Goal: Task Accomplishment & Management: Use online tool/utility

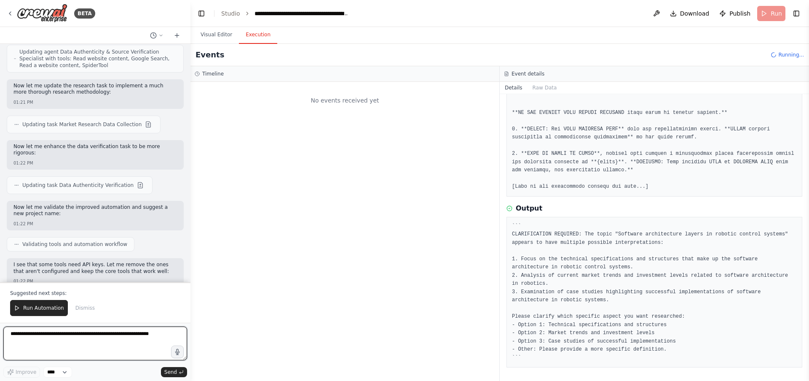
scroll to position [15794, 0]
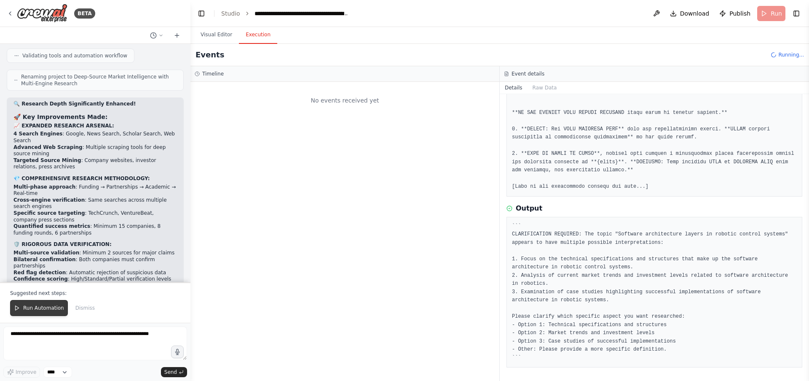
click at [31, 309] on span "Run Automation" at bounding box center [43, 307] width 41 height 7
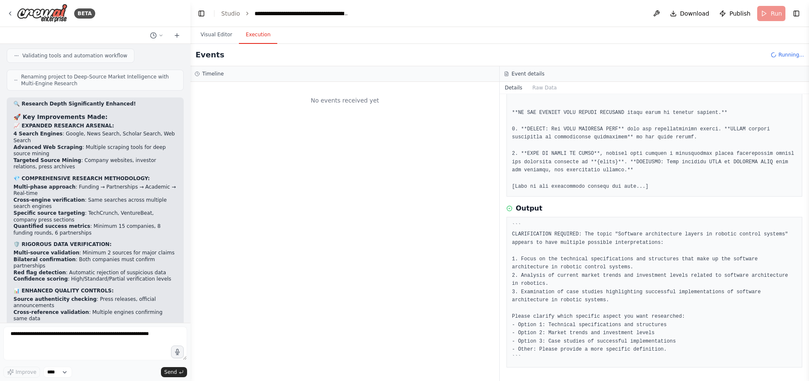
scroll to position [15754, 0]
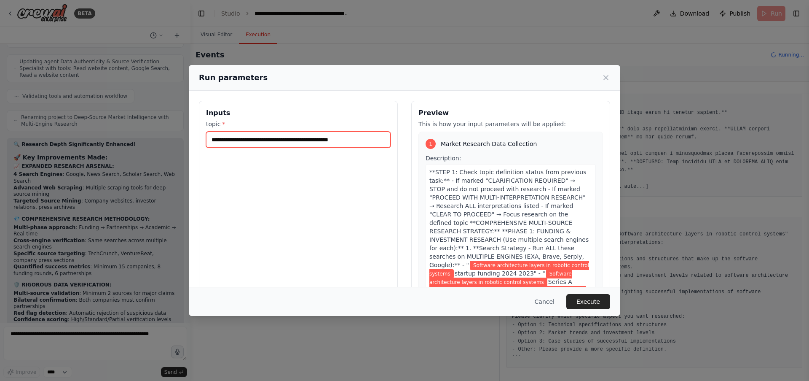
click at [287, 139] on input "**********" at bounding box center [298, 139] width 185 height 16
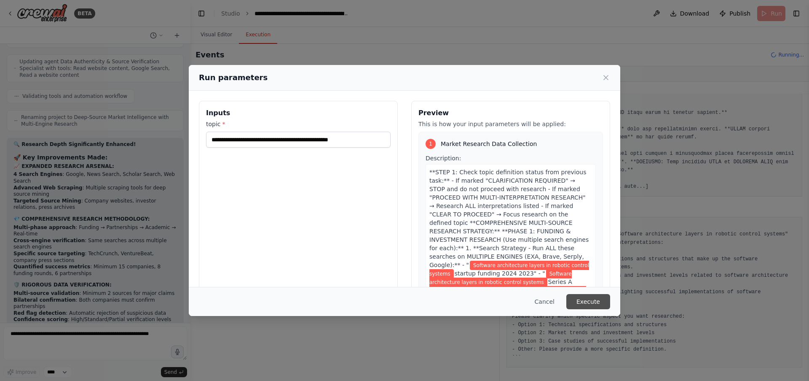
click at [587, 298] on button "Execute" at bounding box center [588, 301] width 44 height 15
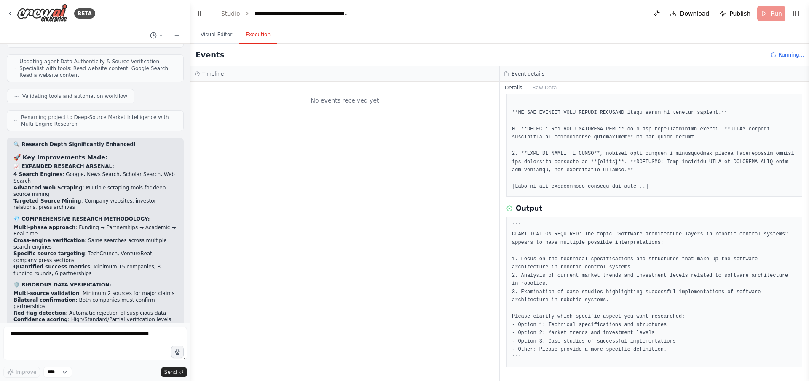
click at [613, 276] on pre "``` CLARIFICATION REQUIRED: The topic "Software architecture layers in robotic …" at bounding box center [654, 292] width 285 height 140
click at [151, 336] on li "Source authenticity checking : Press releases, official announcements" at bounding box center [95, 342] width 164 height 13
click at [51, 337] on textarea at bounding box center [95, 343] width 184 height 34
click at [72, 338] on textarea at bounding box center [95, 343] width 184 height 34
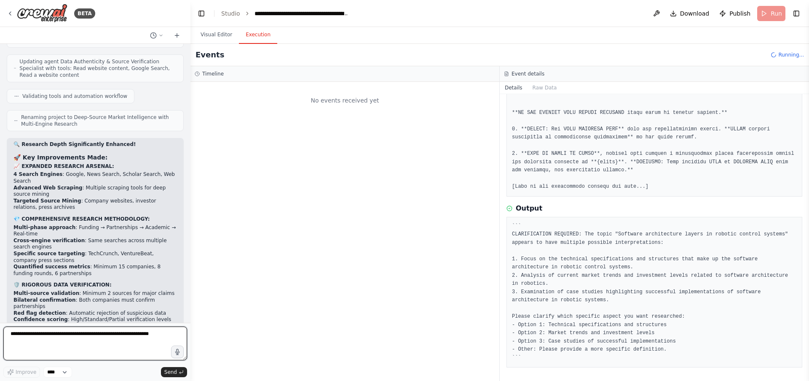
click at [72, 338] on textarea at bounding box center [95, 343] width 184 height 34
click at [767, 17] on header "**********" at bounding box center [499, 13] width 619 height 27
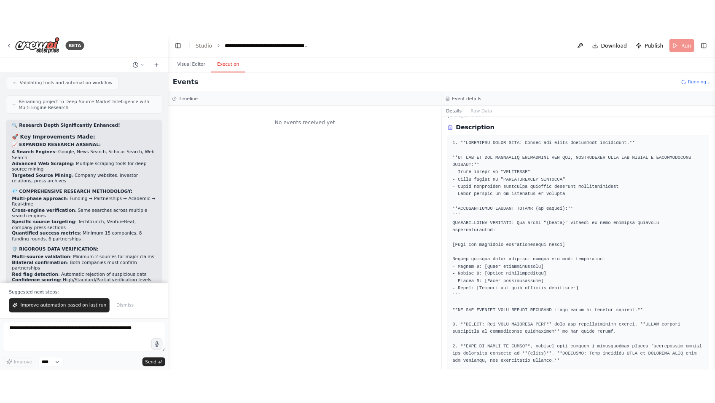
scroll to position [227, 0]
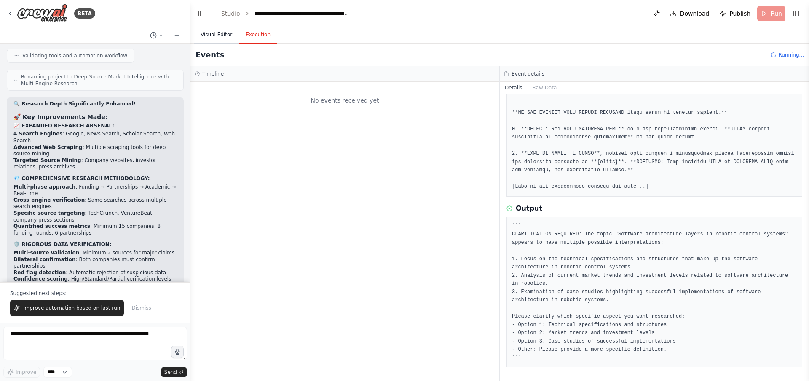
click at [220, 35] on button "Visual Editor" at bounding box center [216, 35] width 45 height 18
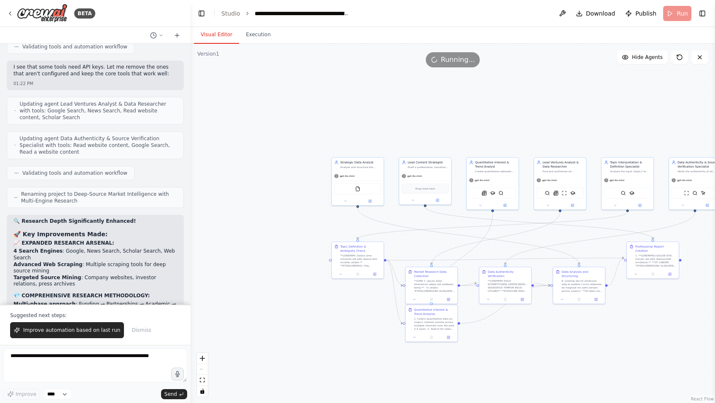
scroll to position [15772, 0]
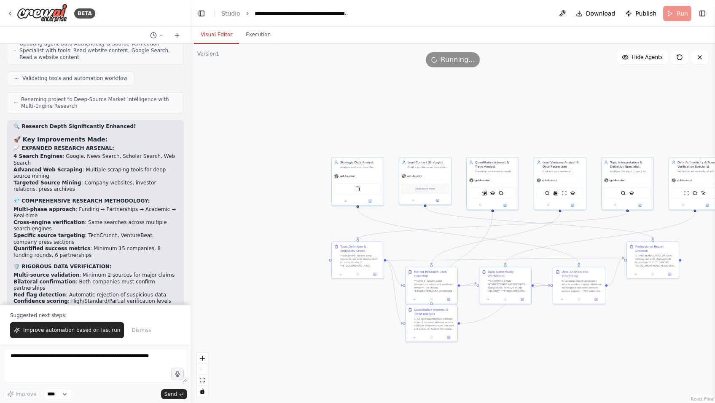
drag, startPoint x: 46, startPoint y: 181, endPoint x: 140, endPoint y: 200, distance: 96.3
click at [141, 373] on ul "Find 15+ real companies with verifiable web presence Discover 8+ verified fundi…" at bounding box center [95, 396] width 164 height 46
click at [134, 380] on li "Identify 6+ confirmed partnerships with bilateral announcements" at bounding box center [95, 392] width 164 height 13
drag, startPoint x: 117, startPoint y: 194, endPoint x: 49, endPoint y: 180, distance: 69.0
click at [49, 373] on ul "Find 15+ real companies with verifiable web presence Discover 8+ verified fundi…" at bounding box center [95, 396] width 164 height 46
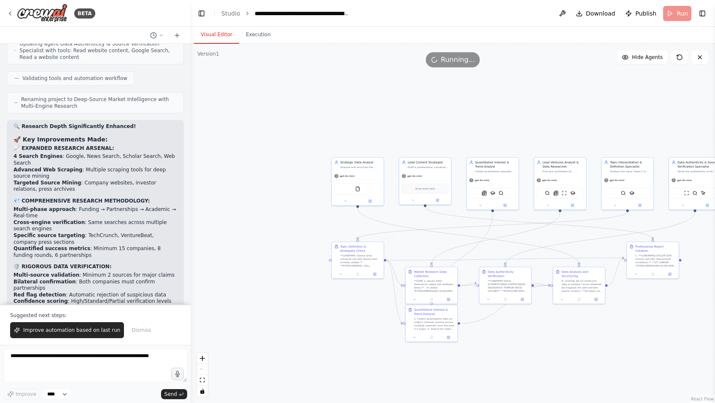
click at [51, 373] on strong "Find 15+ real companies" at bounding box center [48, 376] width 70 height 6
drag, startPoint x: 50, startPoint y: 185, endPoint x: 84, endPoint y: 209, distance: 42.1
click at [84, 373] on ul "Find 15+ real companies with verifiable web presence Discover 8+ verified fundi…" at bounding box center [95, 396] width 164 height 46
click at [84, 380] on strong "Generate 10+ specific case studies" at bounding box center [63, 402] width 100 height 6
drag, startPoint x: 77, startPoint y: 197, endPoint x: 46, endPoint y: 180, distance: 34.9
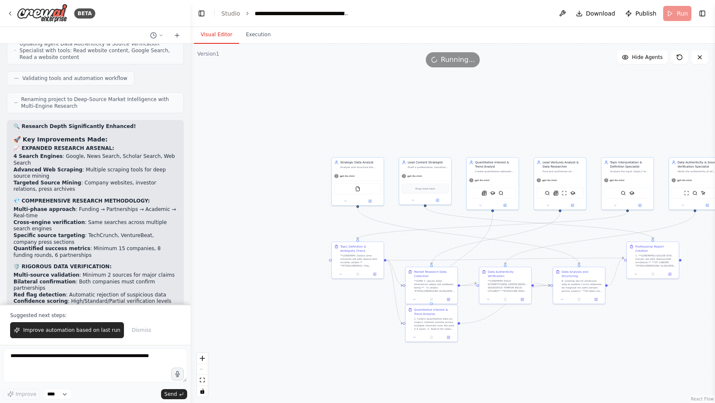
click at [45, 373] on ul "Find 15+ real companies with verifiable web presence Discover 8+ verified fundi…" at bounding box center [95, 396] width 164 height 46
click at [49, 373] on strong "Find 15+ real companies" at bounding box center [48, 376] width 70 height 6
drag, startPoint x: 55, startPoint y: 189, endPoint x: 88, endPoint y: 207, distance: 37.9
click at [88, 373] on ul "Find 15+ real companies with verifiable web presence Discover 8+ verified fundi…" at bounding box center [95, 396] width 164 height 46
click at [89, 380] on strong "Generate 10+ specific case studies" at bounding box center [63, 402] width 100 height 6
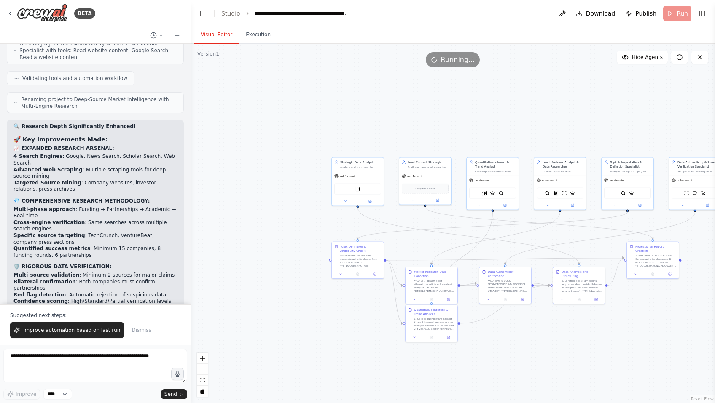
drag, startPoint x: 92, startPoint y: 210, endPoint x: 46, endPoint y: 200, distance: 47.4
click at [46, 373] on ul "Find 15+ real companies with verifiable web presence Discover 8+ verified fundi…" at bounding box center [95, 396] width 164 height 46
click at [46, 380] on li "Identify 6+ confirmed partnerships with bilateral announcements" at bounding box center [95, 392] width 164 height 13
drag, startPoint x: 55, startPoint y: 199, endPoint x: 126, endPoint y: 208, distance: 70.9
click at [126, 373] on ul "Find 15+ real companies with verifiable web presence Discover 8+ verified fundi…" at bounding box center [95, 396] width 164 height 46
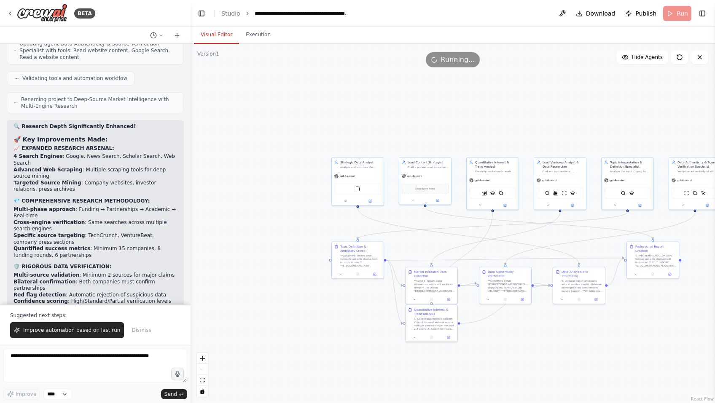
click at [127, 380] on li "Generate 10+ specific case studies with authentic outcomes" at bounding box center [95, 402] width 164 height 7
click at [133, 380] on li "Generate 10+ specific case studies with authentic outcomes" at bounding box center [95, 402] width 164 height 7
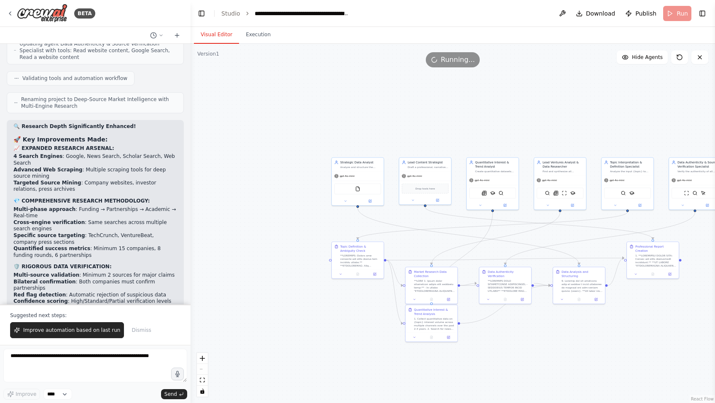
click at [112, 228] on div "🔍 Research Depth Significantly Enhanced! 🚀 Key Improvements Made: 📈 EXPANDED RE…" at bounding box center [95, 280] width 164 height 315
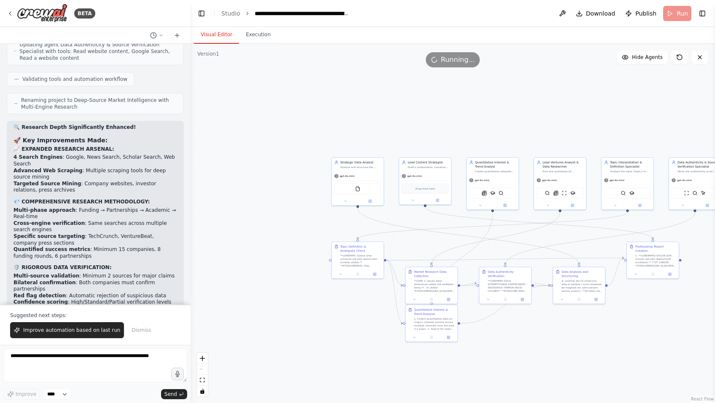
scroll to position [15770, 0]
drag, startPoint x: 99, startPoint y: 154, endPoint x: 155, endPoint y: 168, distance: 57.6
click at [155, 168] on div "🔍 Research Depth Significantly Enhanced! 🚀 Key Improvements Made: 📈 EXPANDED RE…" at bounding box center [95, 282] width 164 height 315
click at [140, 169] on div "🔍 Research Depth Significantly Enhanced! 🚀 Key Improvements Made: 📈 EXPANDED RE…" at bounding box center [95, 282] width 164 height 315
drag, startPoint x: 48, startPoint y: 162, endPoint x: 11, endPoint y: 140, distance: 42.1
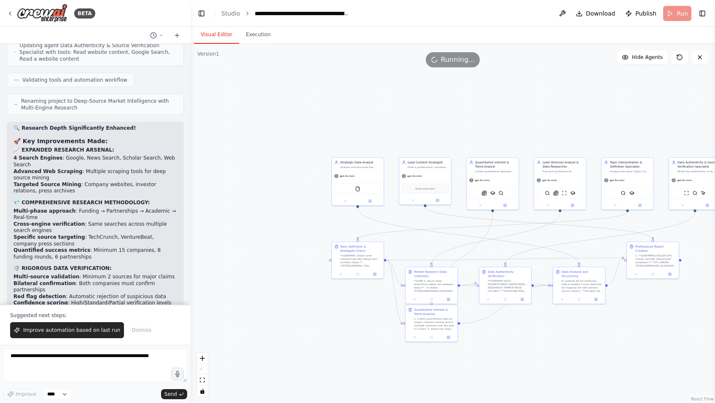
click at [11, 141] on div "🔍 Research Depth Significantly Enhanced! 🚀 Key Improvements Made: 📈 EXPANDED RE…" at bounding box center [95, 287] width 177 height 330
drag, startPoint x: 579, startPoint y: 104, endPoint x: 465, endPoint y: 105, distance: 114.2
click at [579, 104] on div ".deletable-edge-delete-btn { width: 20px; height: 20px; border: 0px solid #ffff…" at bounding box center [452, 223] width 524 height 359
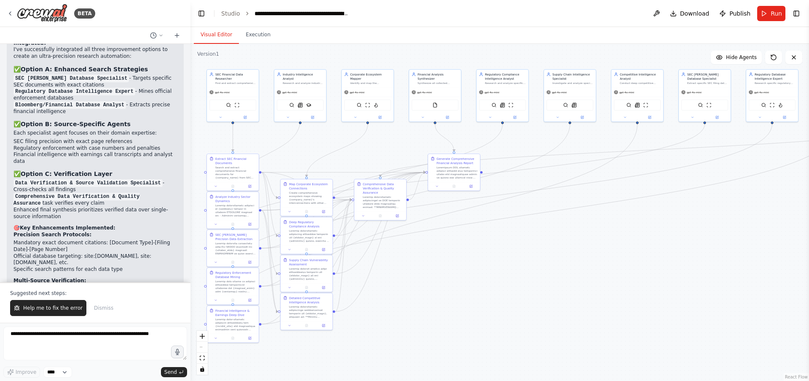
scroll to position [5889, 0]
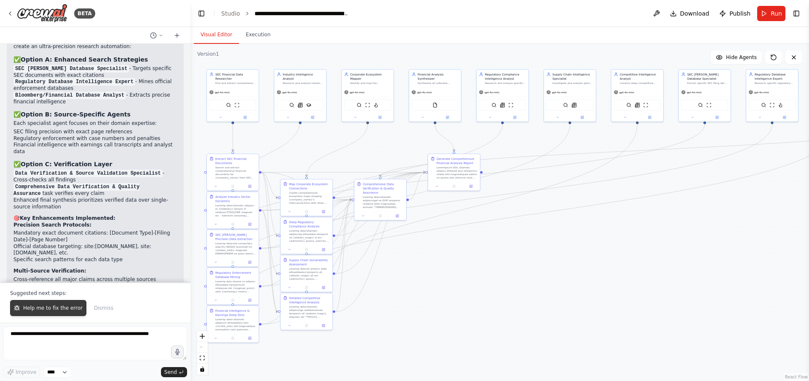
click at [54, 306] on span "Help me to fix the error" at bounding box center [52, 307] width 59 height 7
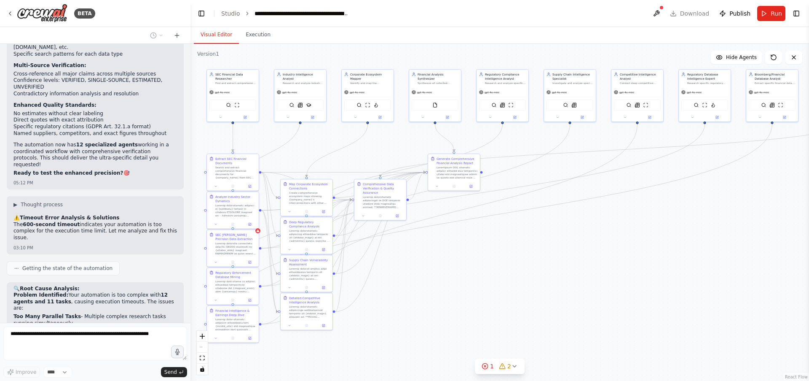
scroll to position [6115, 0]
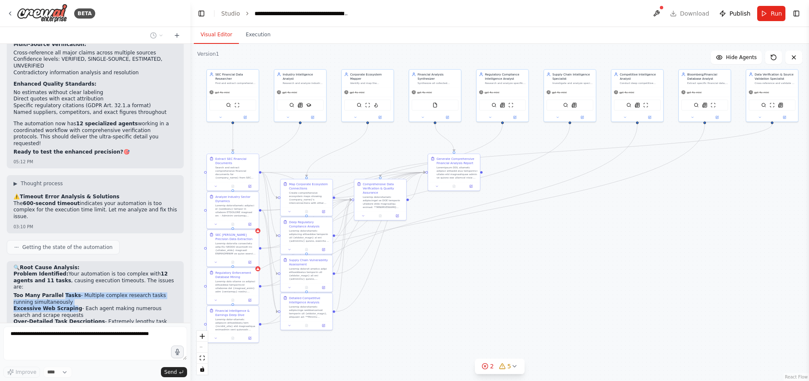
drag, startPoint x: 60, startPoint y: 169, endPoint x: 75, endPoint y: 186, distance: 23.0
click at [76, 292] on ol "Too Many Parallel Tasks - Multiple complex research tasks running simultaneousl…" at bounding box center [95, 318] width 164 height 53
click at [75, 305] on li "Excessive Web Scraping - Each agent making numerous search and scrape requests" at bounding box center [95, 311] width 164 height 13
drag, startPoint x: 76, startPoint y: 186, endPoint x: 0, endPoint y: 173, distance: 77.0
click at [0, 174] on div "BETA can you scrape data from pitchbook and crunchbase if we have licenses? 12:…" at bounding box center [95, 190] width 190 height 381
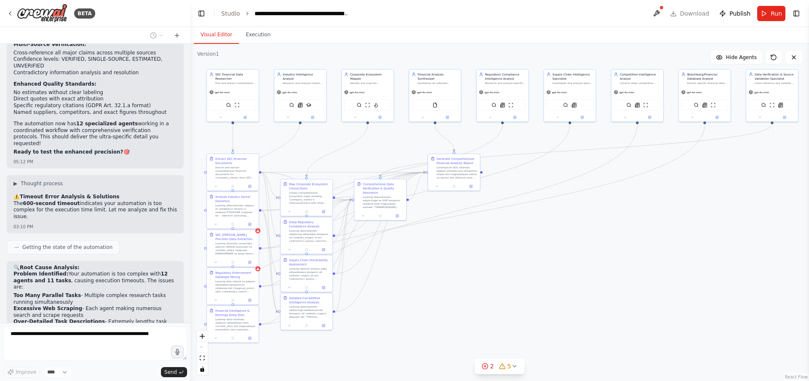
click at [51, 318] on strong "Over-Detailed Task Descriptions" at bounding box center [58, 321] width 91 height 6
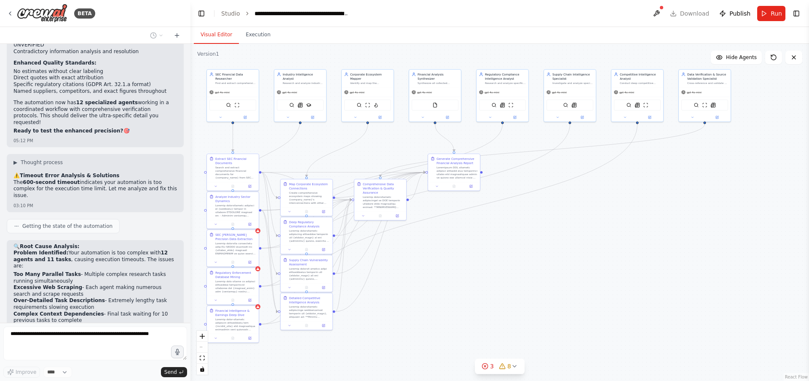
drag, startPoint x: 64, startPoint y: 212, endPoint x: 21, endPoint y: 198, distance: 46.2
click at [21, 243] on div "🔍 Root Cause Analysis: Problem Identified: Your automation is too complex with …" at bounding box center [95, 294] width 164 height 102
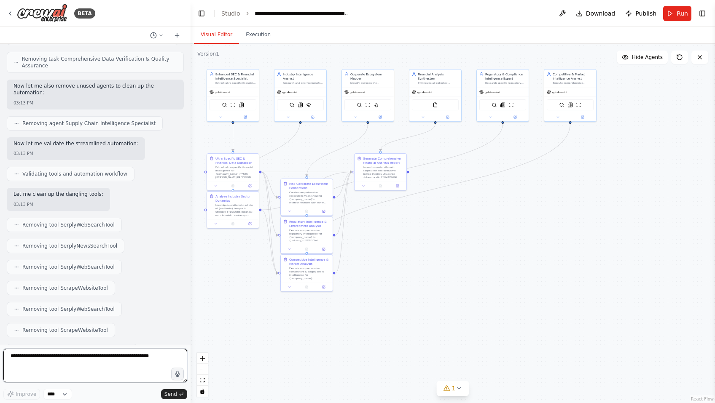
scroll to position [6962, 0]
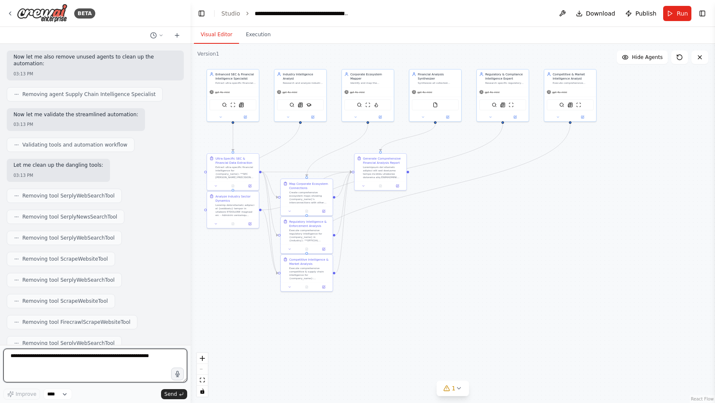
click at [42, 363] on textarea at bounding box center [95, 366] width 184 height 34
type textarea "********"
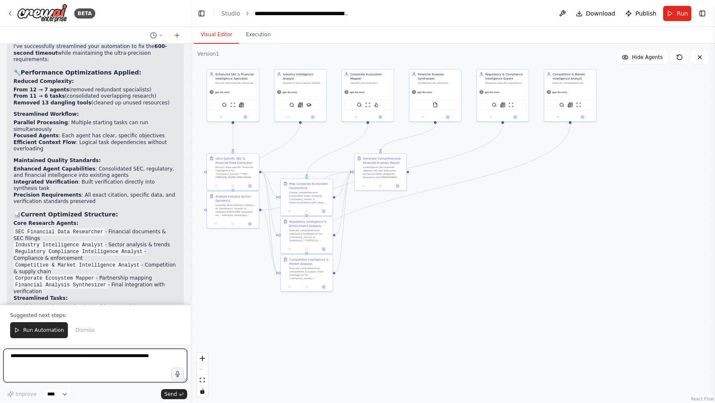
scroll to position [7542, 0]
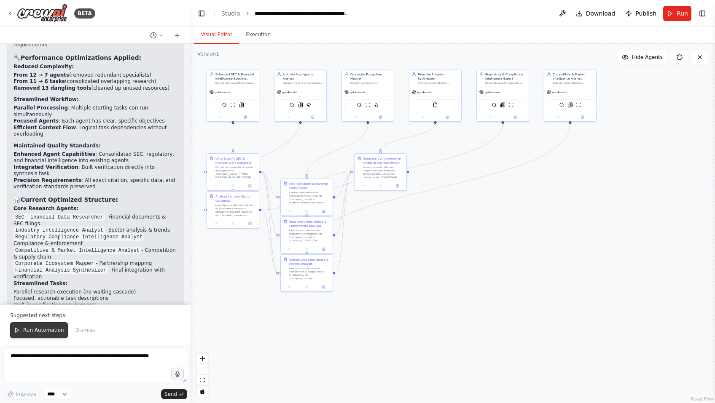
click at [39, 329] on span "Run Automation" at bounding box center [43, 330] width 41 height 7
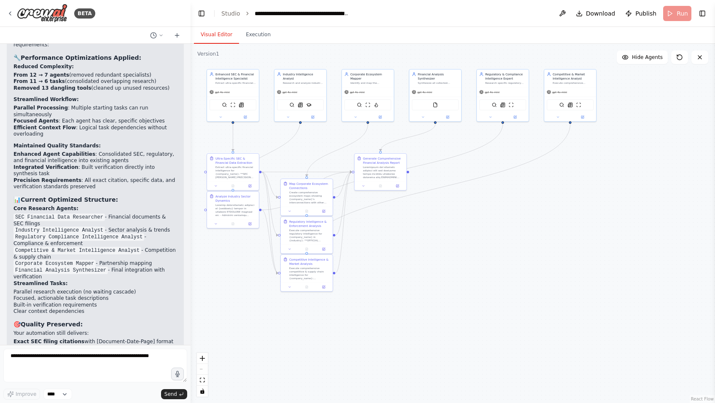
scroll to position [7502, 0]
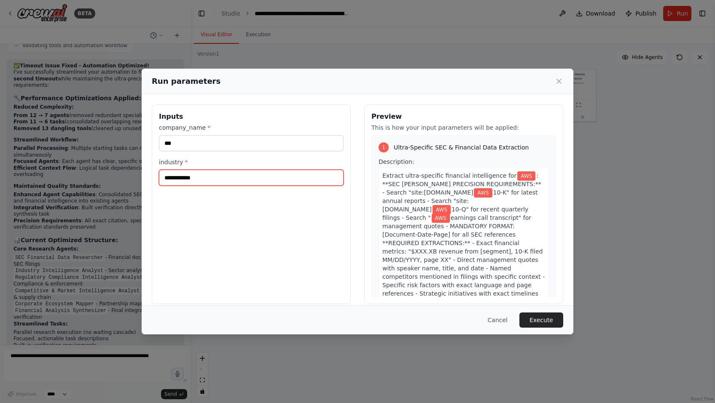
click at [213, 178] on input "**********" at bounding box center [251, 178] width 185 height 16
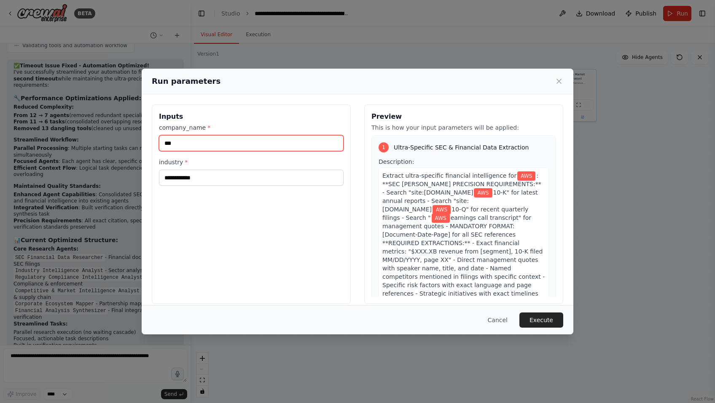
click at [209, 142] on input "***" at bounding box center [251, 143] width 185 height 16
click at [541, 316] on button "Execute" at bounding box center [541, 320] width 44 height 15
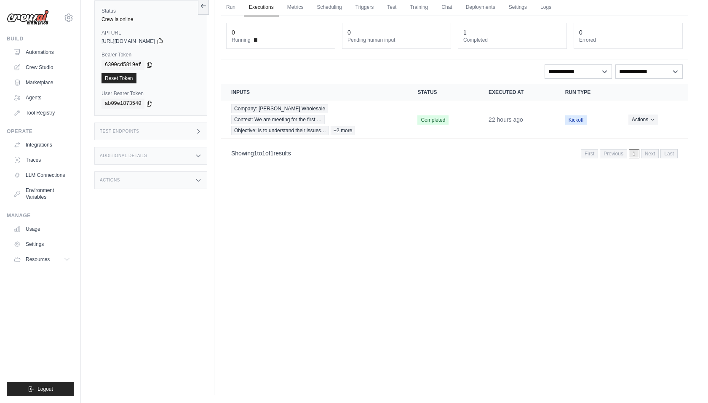
scroll to position [20, 0]
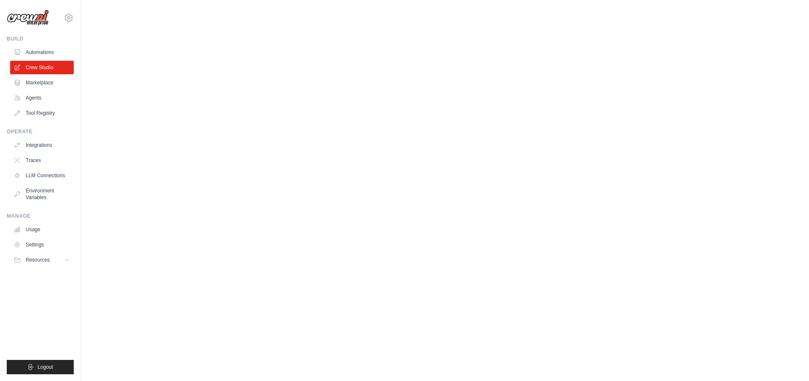
drag, startPoint x: 141, startPoint y: 105, endPoint x: 139, endPoint y: 98, distance: 6.9
click at [141, 104] on body "n.louie@pnptc.com Settings Build Automations Crew Studio" at bounding box center [404, 190] width 809 height 381
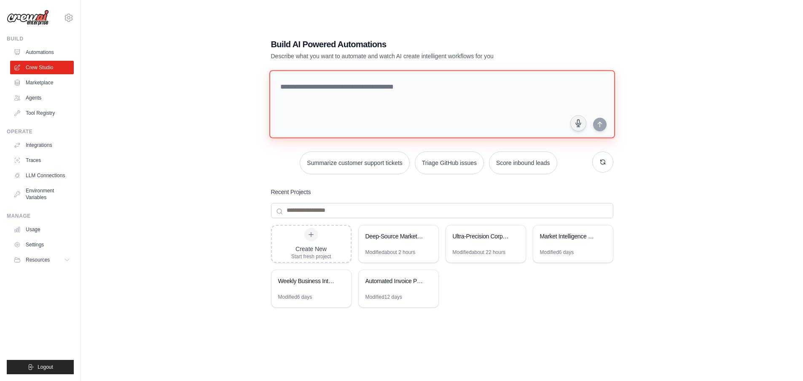
click at [308, 95] on textarea at bounding box center [442, 104] width 346 height 68
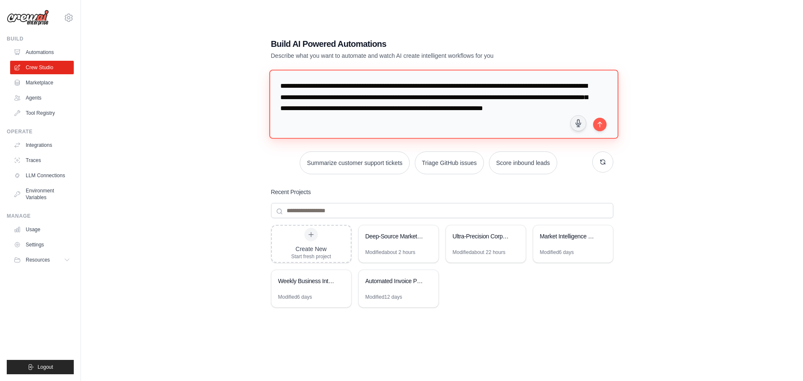
click at [311, 124] on textarea "**********" at bounding box center [443, 104] width 349 height 69
click at [381, 119] on textarea "**********" at bounding box center [443, 104] width 349 height 69
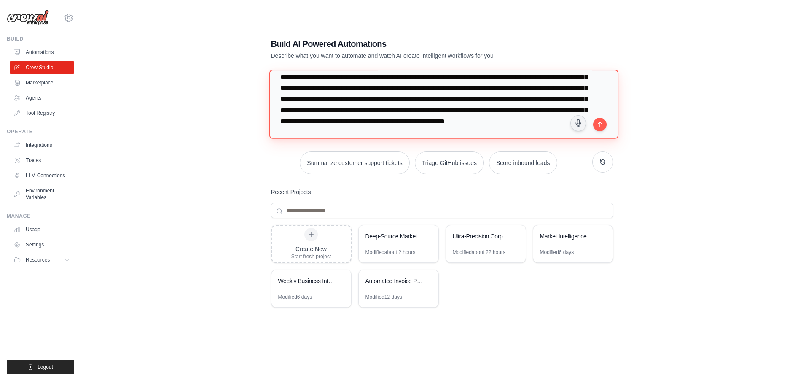
scroll to position [42, 0]
type textarea "**********"
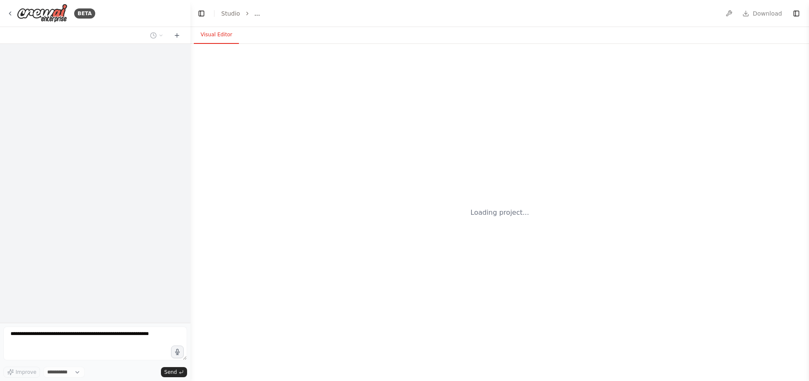
select select "****"
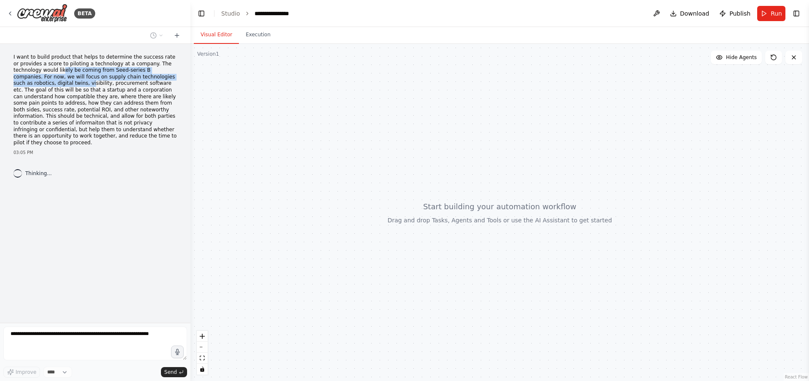
drag, startPoint x: 63, startPoint y: 68, endPoint x: 80, endPoint y: 97, distance: 33.8
click at [71, 81] on p "I want to build product that helps to determine the success rate or provides a …" at bounding box center [95, 100] width 164 height 92
drag, startPoint x: 91, startPoint y: 117, endPoint x: 95, endPoint y: 124, distance: 8.5
click at [91, 118] on p "I want to build product that helps to determine the success rate or provides a …" at bounding box center [95, 100] width 164 height 92
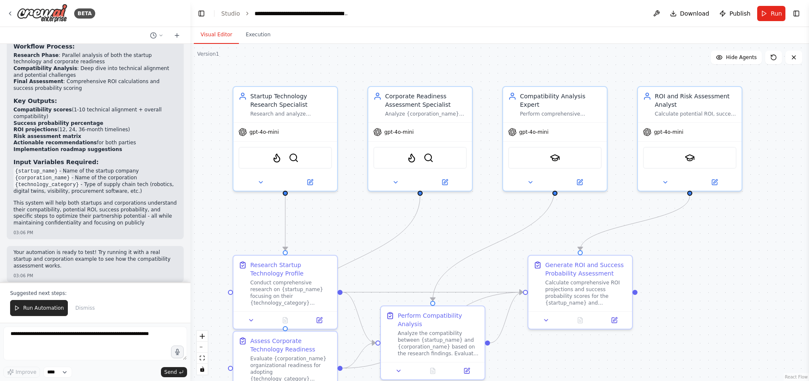
scroll to position [756, 0]
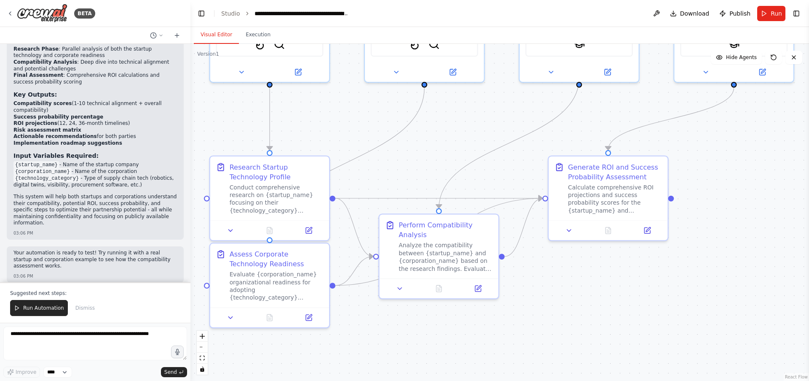
drag, startPoint x: 413, startPoint y: 281, endPoint x: 383, endPoint y: 186, distance: 99.7
click at [387, 184] on div ".deletable-edge-delete-btn { width: 20px; height: 20px; border: 0px solid #ffff…" at bounding box center [499, 212] width 619 height 337
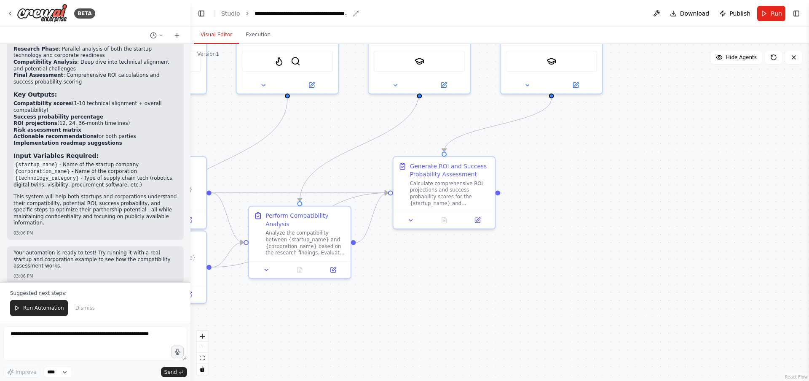
click at [357, 11] on icon "breadcrumb" at bounding box center [355, 13] width 5 height 5
click at [353, 12] on icon "breadcrumb" at bounding box center [356, 13] width 7 height 7
click at [356, 13] on icon "breadcrumb" at bounding box center [355, 13] width 5 height 5
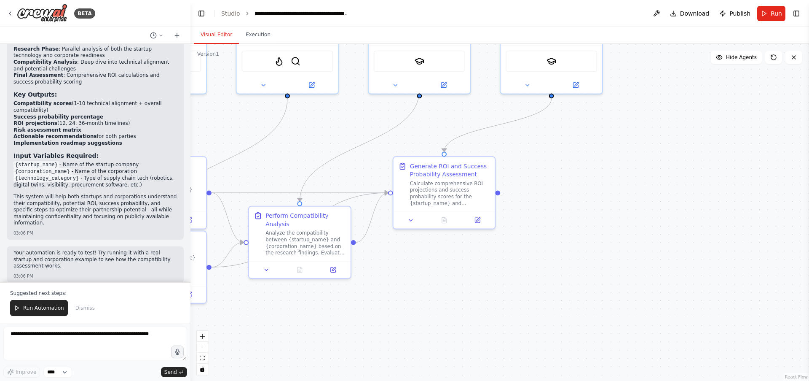
click at [368, 16] on header "**********" at bounding box center [499, 13] width 619 height 27
click at [355, 14] on icon "breadcrumb" at bounding box center [356, 13] width 7 height 7
click at [354, 16] on icon "breadcrumb" at bounding box center [356, 13] width 7 height 7
click at [323, 12] on div "**********" at bounding box center [302, 13] width 95 height 8
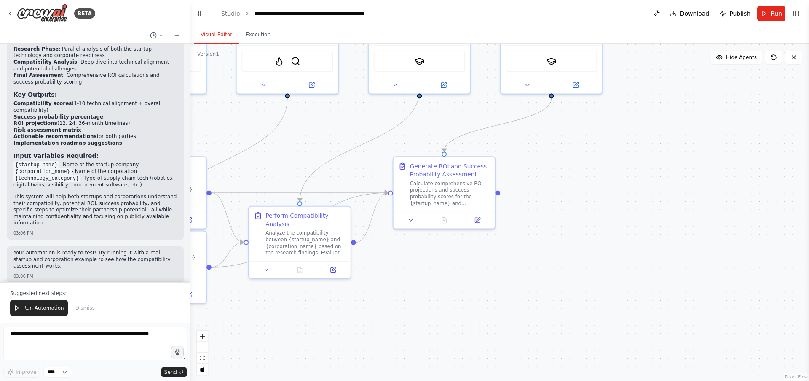
click at [374, 14] on div "**********" at bounding box center [330, 13] width 150 height 8
click at [137, 193] on p "This system will help both startups and corporations understand their compatibi…" at bounding box center [95, 209] width 164 height 33
click at [36, 161] on code "{startup_name}" at bounding box center [36, 165] width 46 height 8
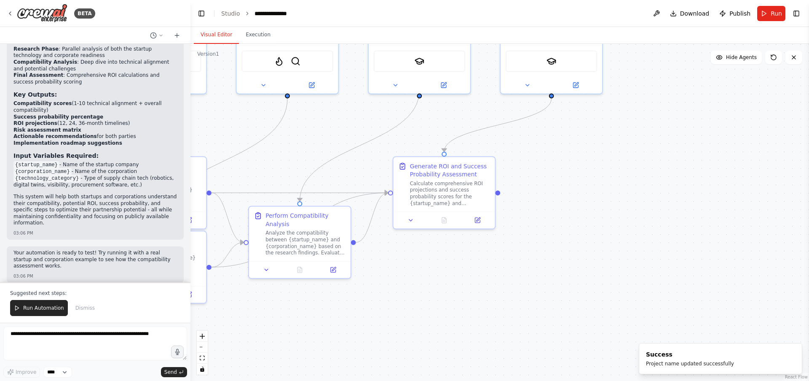
click at [38, 168] on code "{corporation_name}" at bounding box center [42, 172] width 58 height 8
click at [38, 174] on code "{technology_category}" at bounding box center [46, 178] width 67 height 8
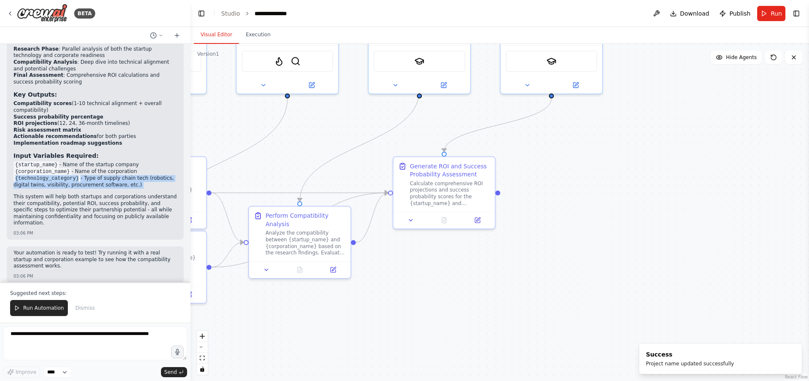
click at [38, 174] on code "{technology_category}" at bounding box center [46, 178] width 67 height 8
click at [89, 182] on div "Perfect! I've created a comprehensive automation system for assessing technolog…" at bounding box center [95, 71] width 164 height 314
click at [82, 168] on li "{corporation_name} - Name of the corporation" at bounding box center [95, 171] width 164 height 7
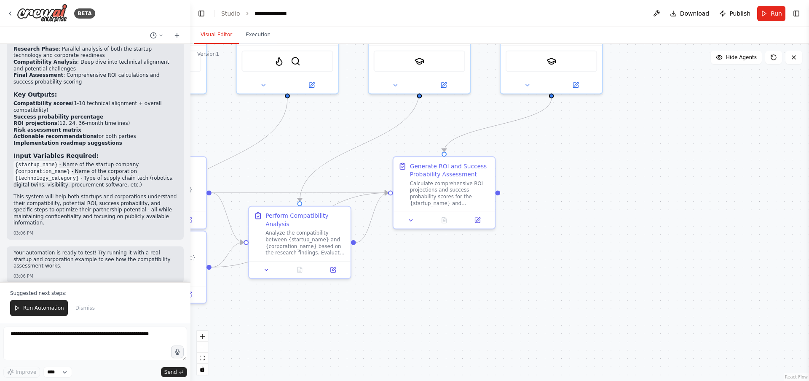
click at [83, 168] on li "{corporation_name} - Name of the corporation" at bounding box center [95, 171] width 164 height 7
click at [77, 193] on p "This system will help both startups and corporations understand their compatibi…" at bounding box center [95, 209] width 164 height 33
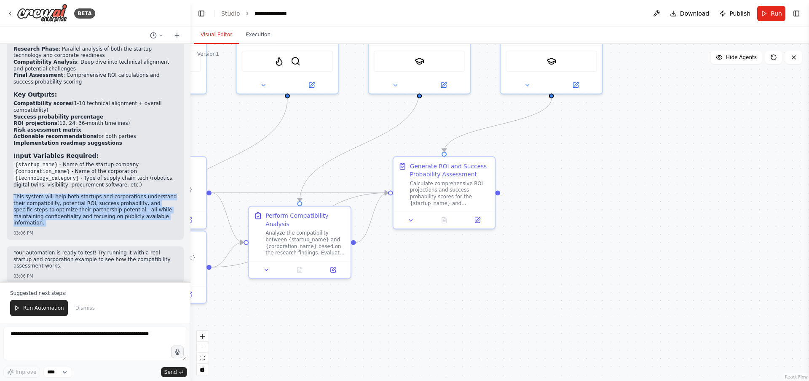
click at [77, 193] on p "This system will help both startups and corporations understand their compatibi…" at bounding box center [95, 209] width 164 height 33
click at [45, 310] on span "Run Automation" at bounding box center [43, 307] width 41 height 7
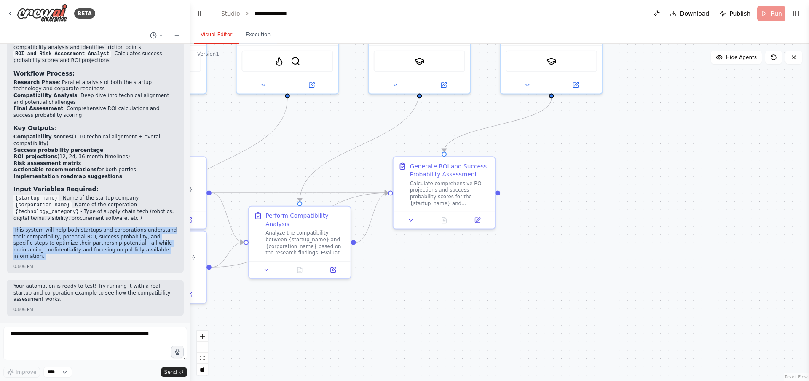
scroll to position [716, 0]
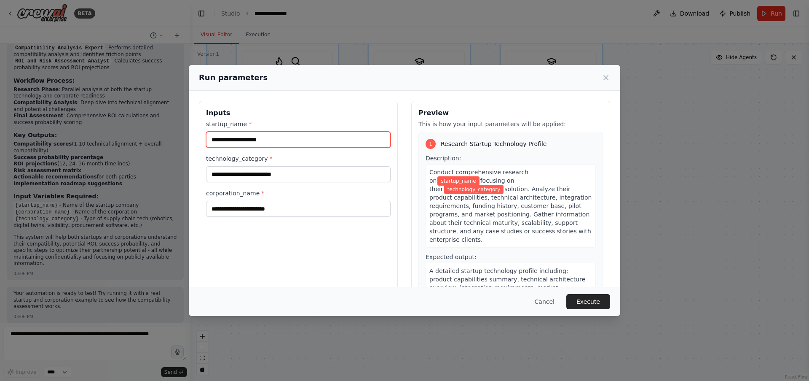
click at [279, 141] on input "startup_name *" at bounding box center [298, 139] width 185 height 16
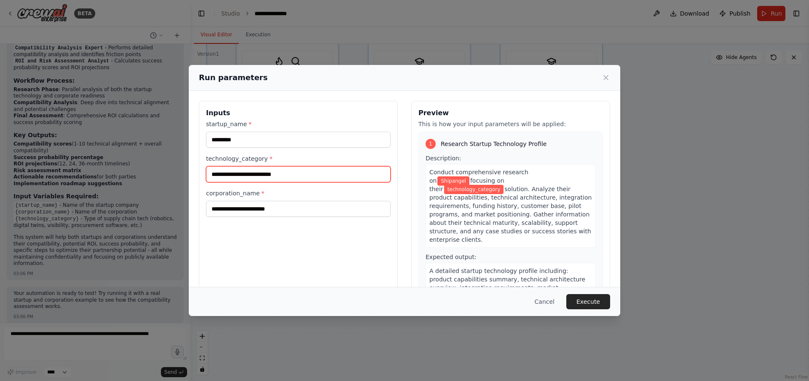
click at [249, 173] on input "technology_category *" at bounding box center [298, 174] width 185 height 16
click at [257, 173] on input "technology_category *" at bounding box center [298, 174] width 185 height 16
click at [269, 175] on input "technology_category *" at bounding box center [298, 174] width 185 height 16
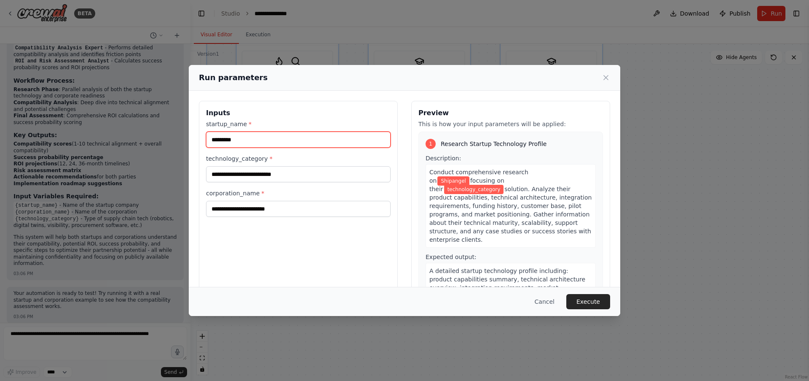
click at [247, 141] on input "*********" at bounding box center [298, 139] width 185 height 16
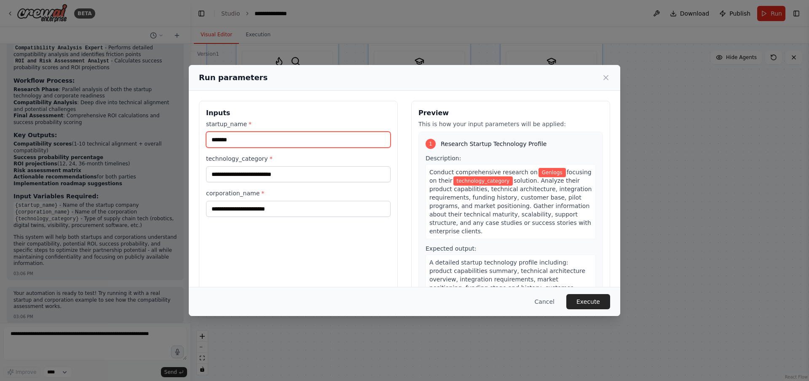
type input "*******"
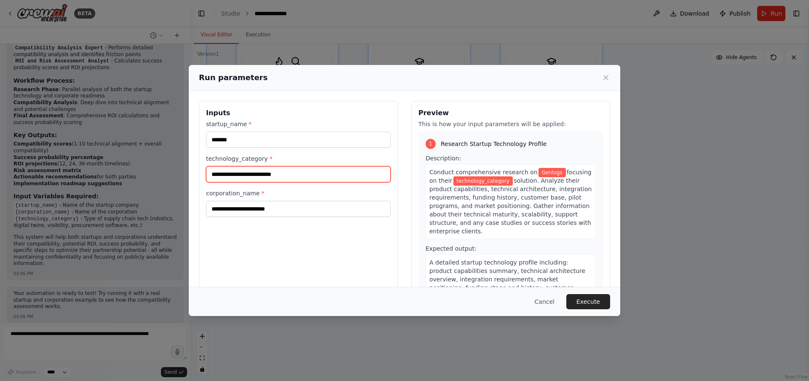
click at [234, 172] on input "technology_category *" at bounding box center [298, 174] width 185 height 16
paste input "**********"
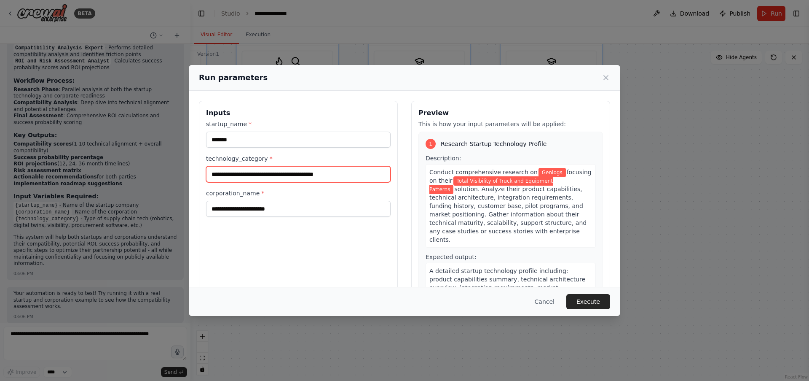
type input "**********"
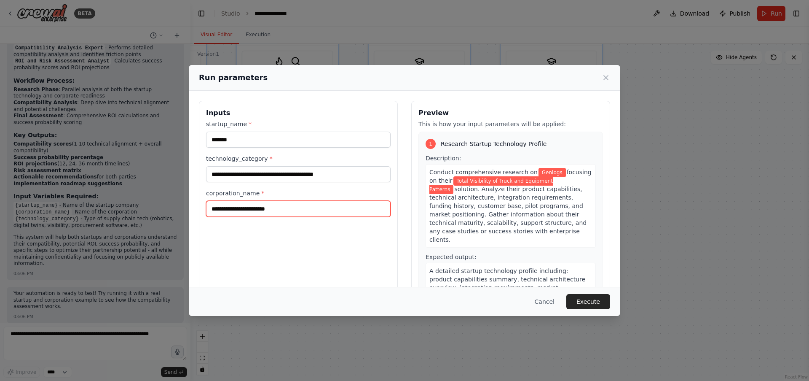
click at [265, 212] on input "corporation_name *" at bounding box center [298, 209] width 185 height 16
type input "******"
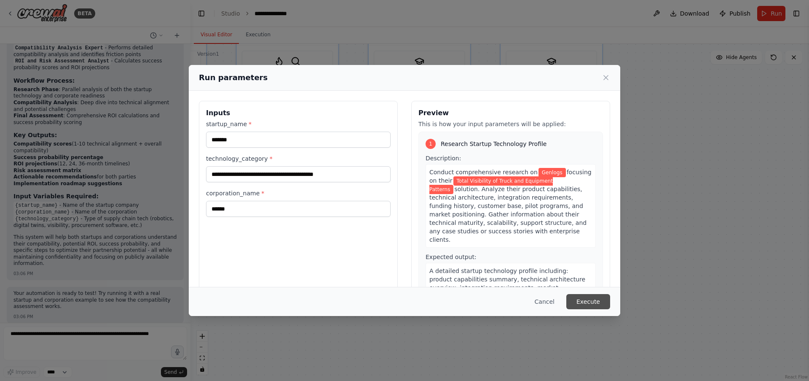
click at [599, 300] on button "Execute" at bounding box center [588, 301] width 44 height 15
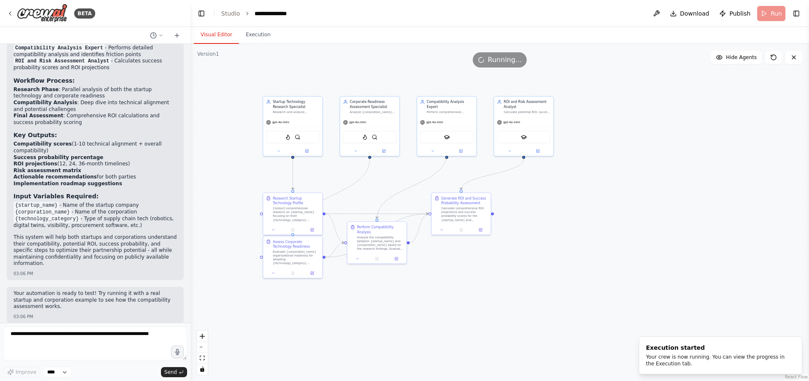
drag, startPoint x: 545, startPoint y: 169, endPoint x: 544, endPoint y: 250, distance: 80.9
click at [545, 249] on div ".deletable-edge-delete-btn { width: 20px; height: 20px; border: 0px solid #ffff…" at bounding box center [499, 212] width 619 height 337
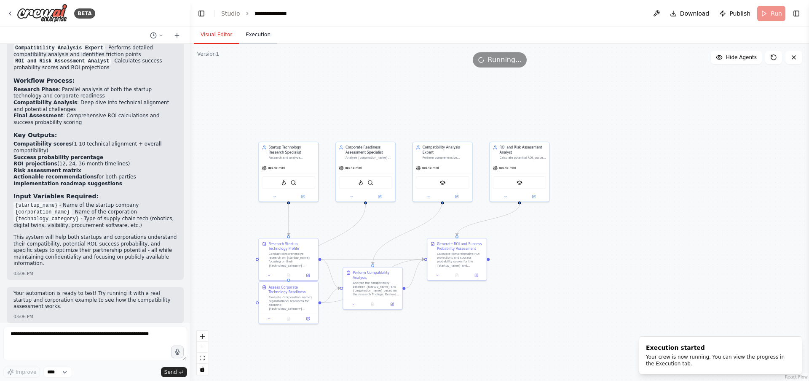
click at [253, 40] on button "Execution" at bounding box center [258, 35] width 38 height 18
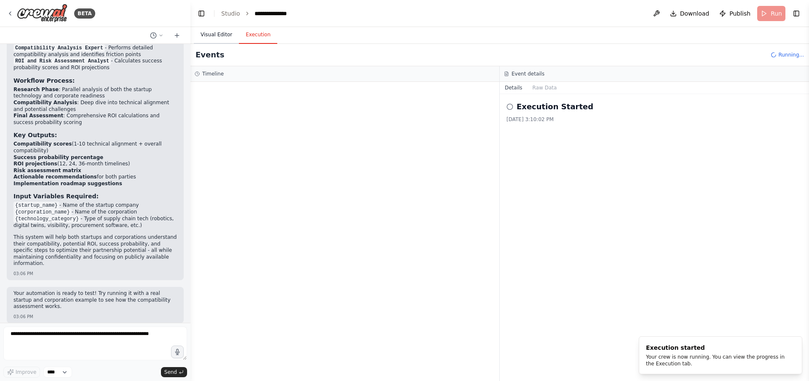
click at [202, 29] on button "Visual Editor" at bounding box center [216, 35] width 45 height 18
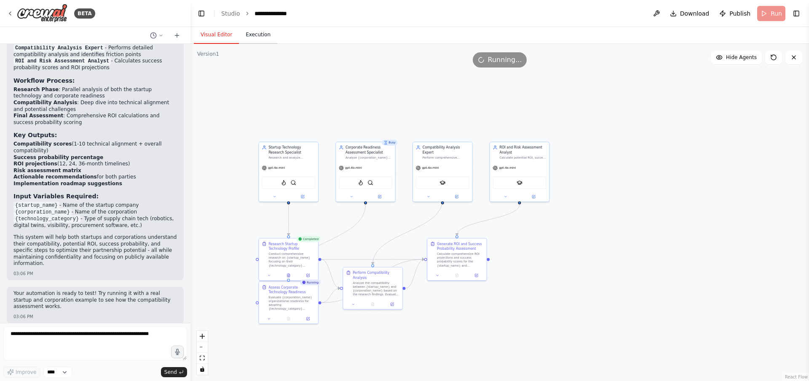
click at [248, 35] on button "Execution" at bounding box center [258, 35] width 38 height 18
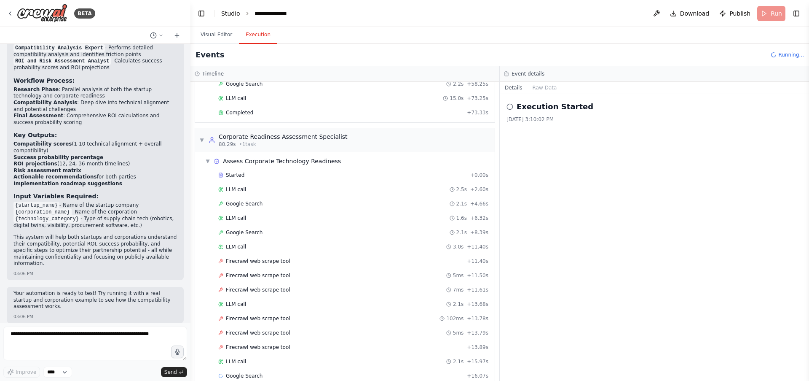
scroll to position [637, 0]
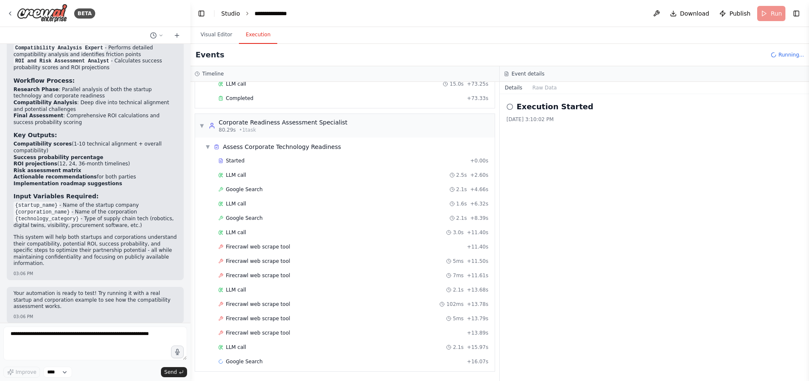
click at [232, 14] on link "Studio" at bounding box center [230, 13] width 19 height 7
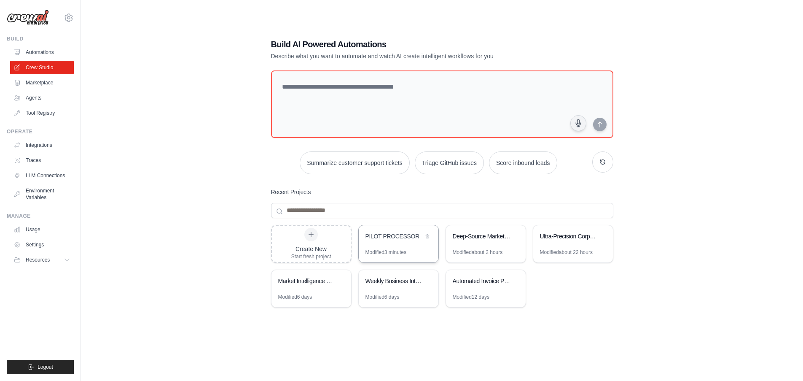
click at [388, 239] on div "PILOT PROCESSOR" at bounding box center [394, 236] width 58 height 8
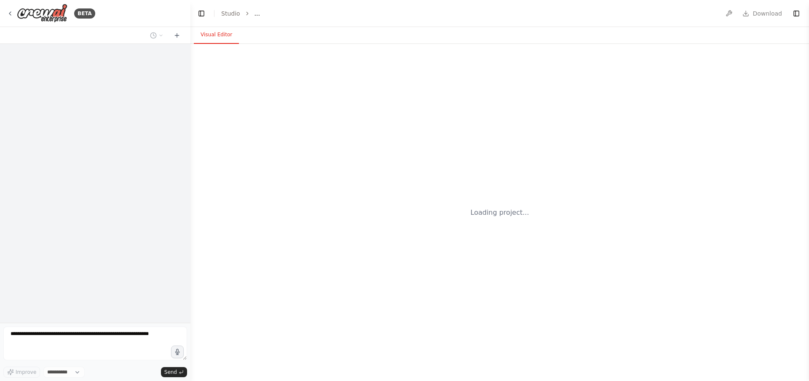
select select "****"
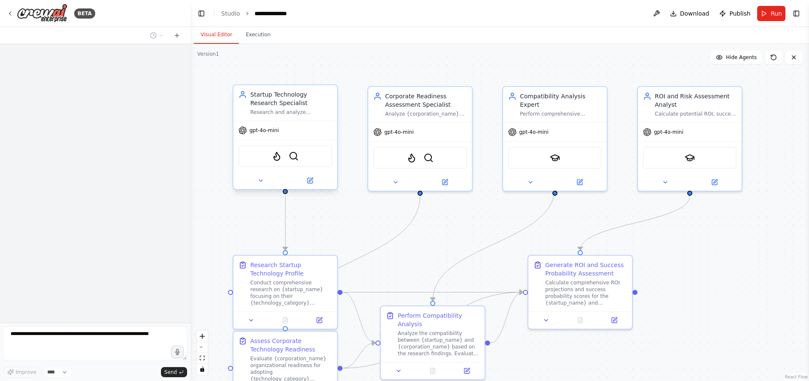
scroll to position [358, 0]
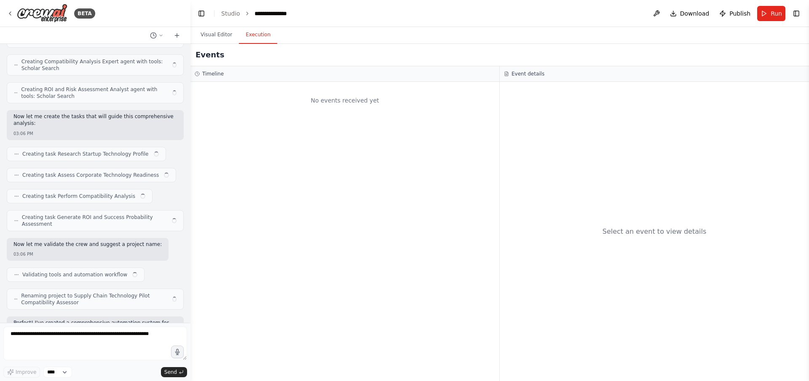
click at [258, 37] on button "Execution" at bounding box center [258, 35] width 38 height 18
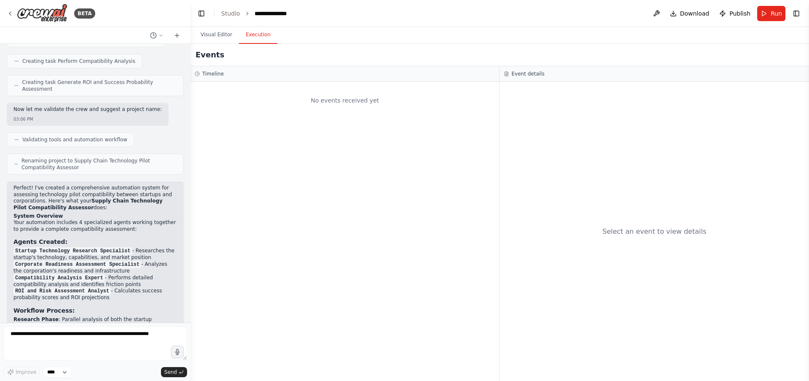
scroll to position [716, 0]
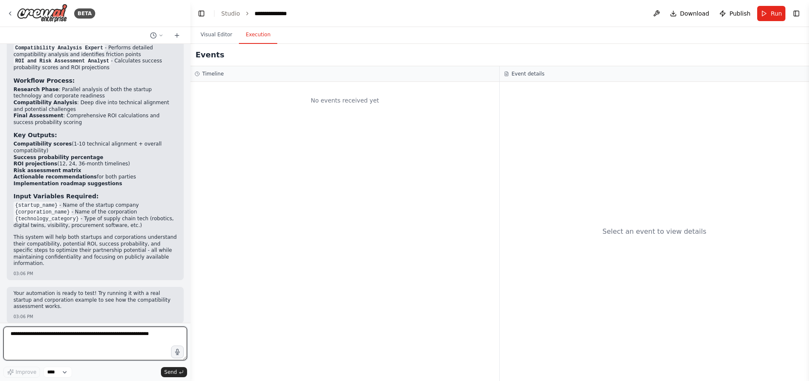
click at [113, 339] on textarea at bounding box center [95, 343] width 184 height 34
click at [213, 36] on button "Visual Editor" at bounding box center [216, 35] width 45 height 18
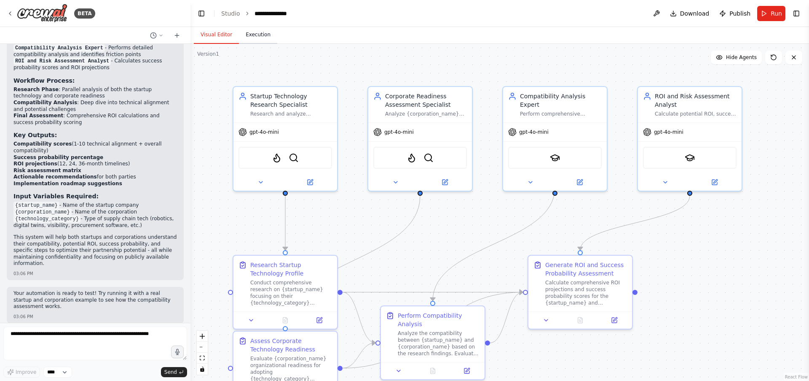
click at [252, 38] on button "Execution" at bounding box center [258, 35] width 38 height 18
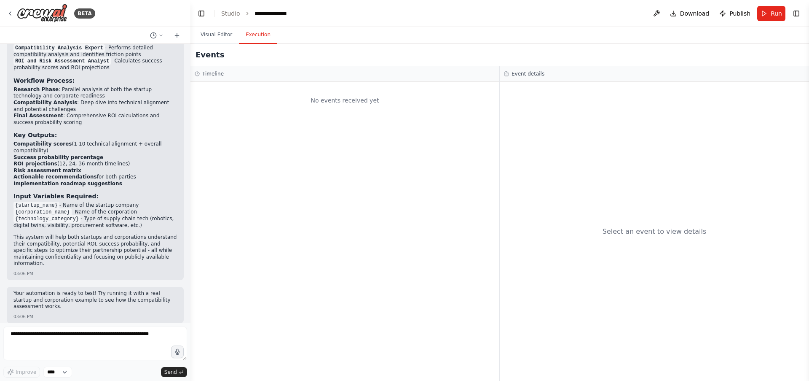
click at [766, 14] on button "Run" at bounding box center [771, 13] width 28 height 15
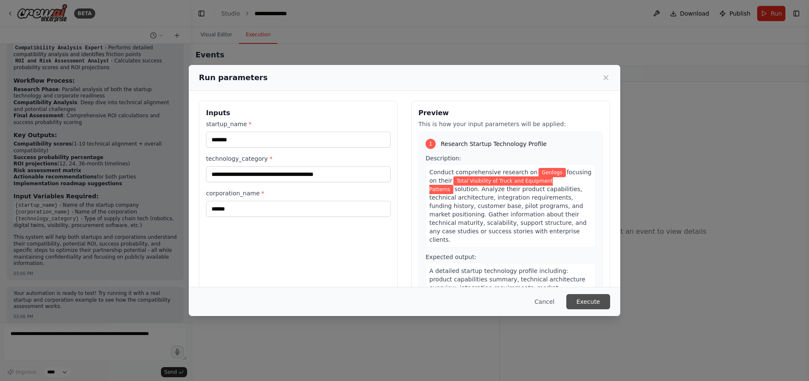
click at [584, 305] on button "Execute" at bounding box center [588, 301] width 44 height 15
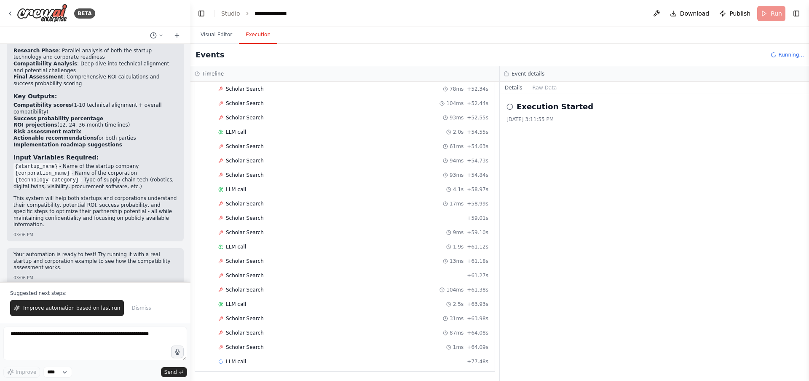
scroll to position [756, 0]
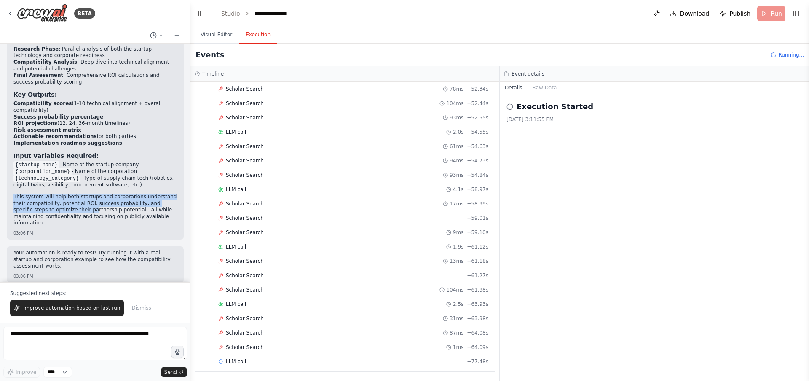
drag, startPoint x: 52, startPoint y: 186, endPoint x: 85, endPoint y: 207, distance: 39.4
click at [85, 207] on p "This system will help both startups and corporations understand their compatibi…" at bounding box center [95, 209] width 164 height 33
click at [85, 214] on p "This system will help both startups and corporations understand their compatibi…" at bounding box center [95, 209] width 164 height 33
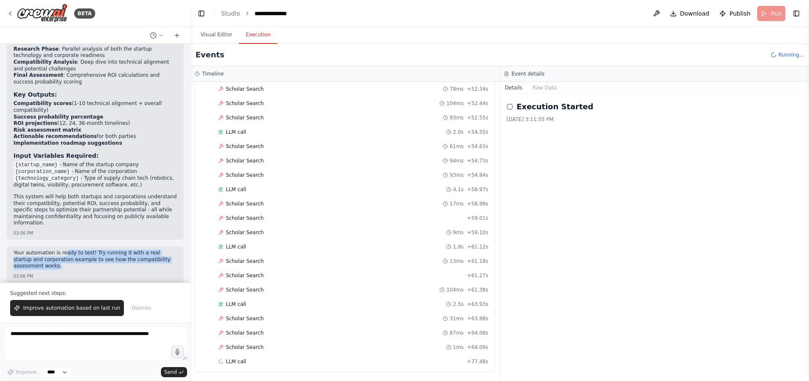
drag, startPoint x: 99, startPoint y: 255, endPoint x: 138, endPoint y: 263, distance: 39.8
click at [138, 263] on div "Your automation is ready to test! Try running it with a real startup and corpor…" at bounding box center [95, 259] width 164 height 21
click at [671, 228] on div "Execution Started 9/16/2025, 3:11:55 PM" at bounding box center [654, 237] width 309 height 287
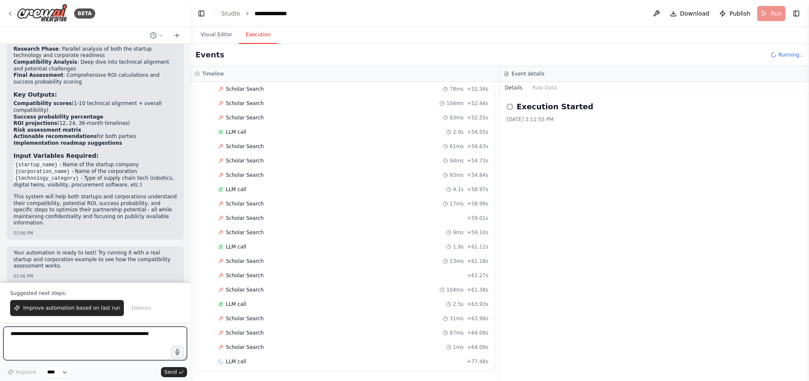
click at [83, 341] on textarea at bounding box center [95, 343] width 184 height 34
click at [88, 338] on textarea at bounding box center [95, 343] width 184 height 34
click at [89, 338] on textarea at bounding box center [95, 343] width 184 height 34
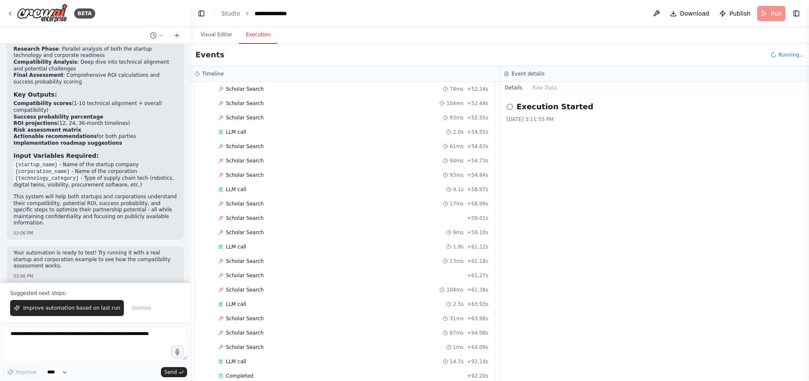
scroll to position [3885, 0]
click at [245, 362] on span "Completed" at bounding box center [239, 361] width 27 height 7
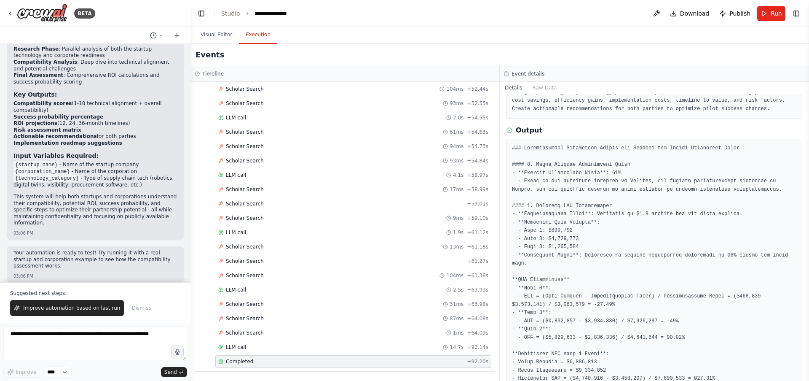
scroll to position [86, 0]
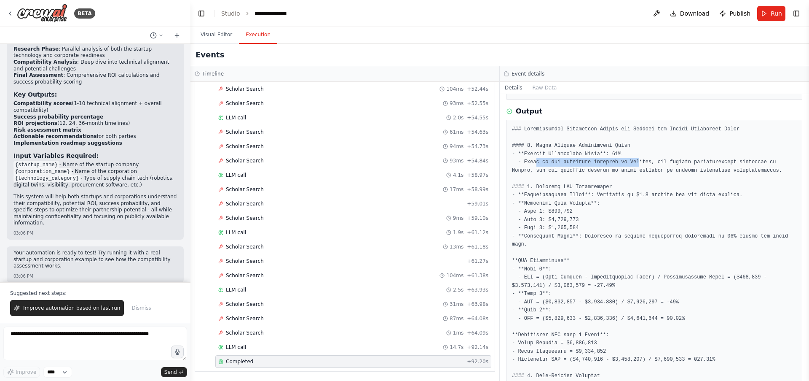
drag, startPoint x: 535, startPoint y: 172, endPoint x: 642, endPoint y: 171, distance: 107.0
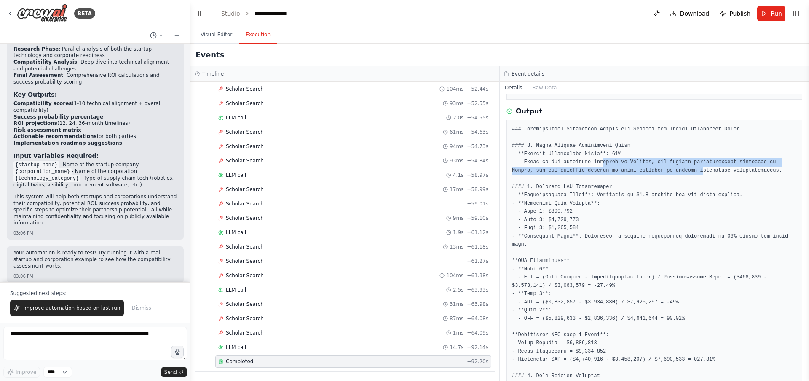
drag, startPoint x: 604, startPoint y: 169, endPoint x: 706, endPoint y: 175, distance: 101.7
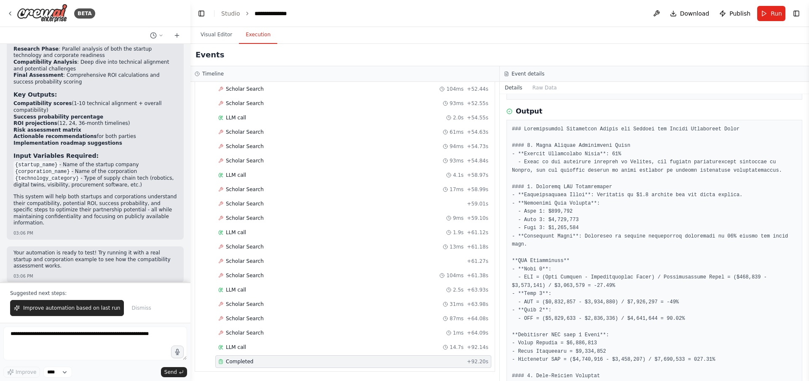
drag, startPoint x: 665, startPoint y: 167, endPoint x: 742, endPoint y: 177, distance: 77.8
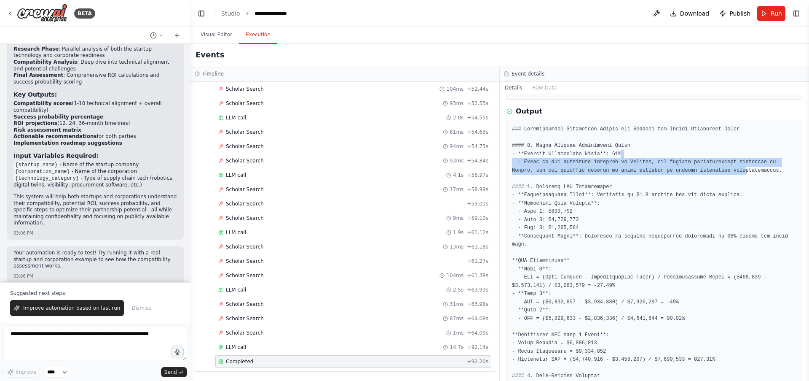
drag, startPoint x: 748, startPoint y: 176, endPoint x: 621, endPoint y: 161, distance: 127.2
drag, startPoint x: 574, startPoint y: 174, endPoint x: 558, endPoint y: 174, distance: 15.6
drag, startPoint x: 558, startPoint y: 169, endPoint x: 664, endPoint y: 181, distance: 106.4
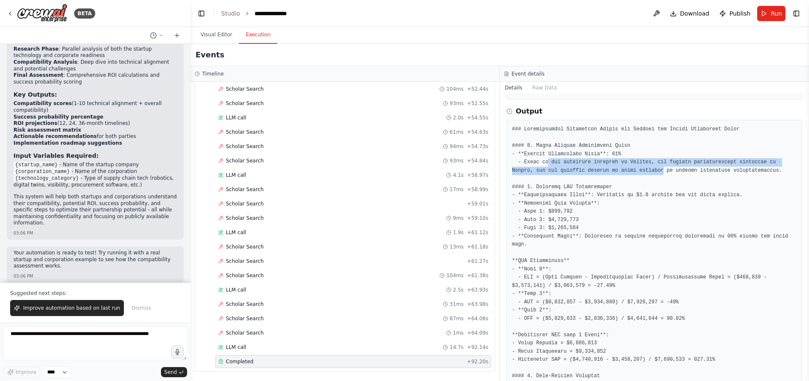
drag, startPoint x: 566, startPoint y: 174, endPoint x: 558, endPoint y: 173, distance: 7.7
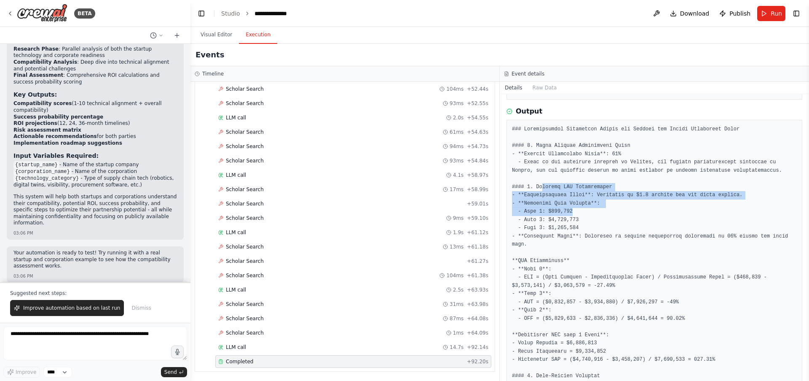
drag, startPoint x: 575, startPoint y: 206, endPoint x: 600, endPoint y: 220, distance: 28.1
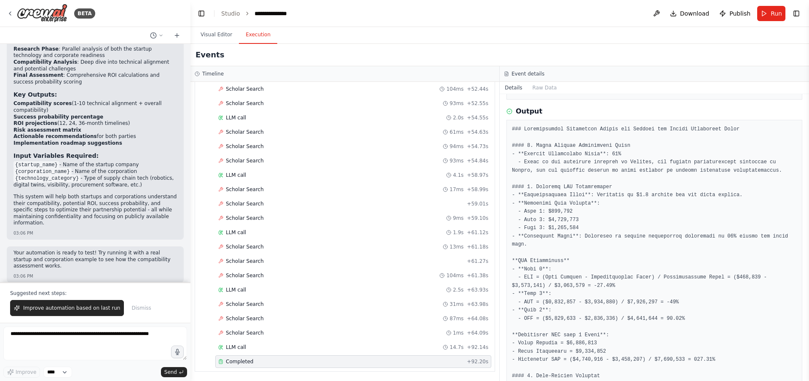
drag, startPoint x: 570, startPoint y: 220, endPoint x: 526, endPoint y: 199, distance: 48.8
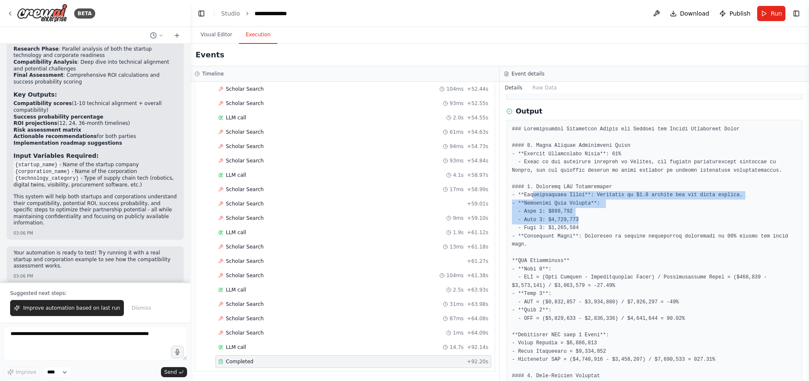
drag, startPoint x: 575, startPoint y: 219, endPoint x: 605, endPoint y: 237, distance: 35.3
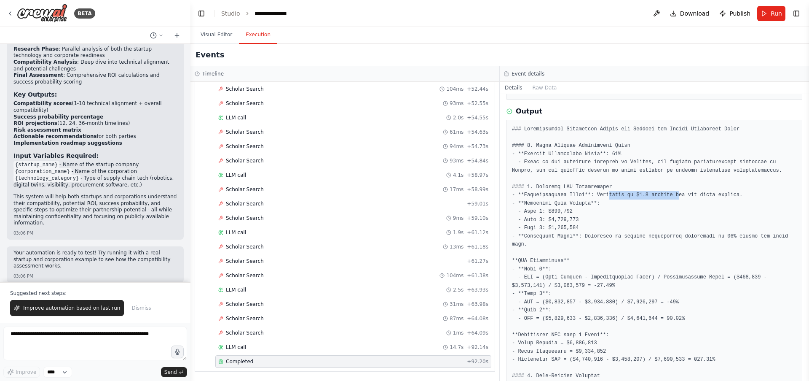
drag, startPoint x: 632, startPoint y: 200, endPoint x: 702, endPoint y: 200, distance: 70.0
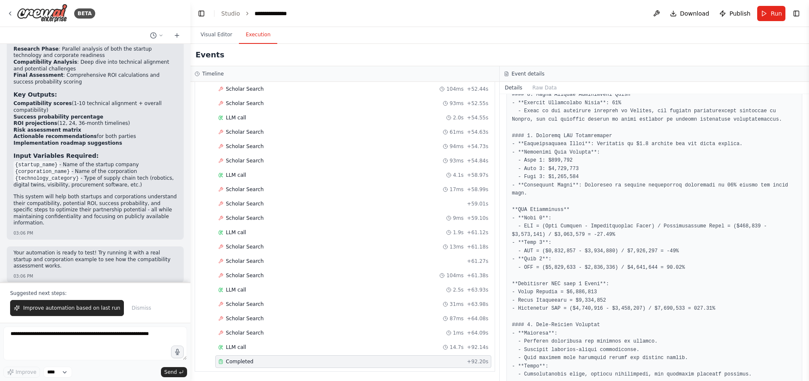
scroll to position [138, 0]
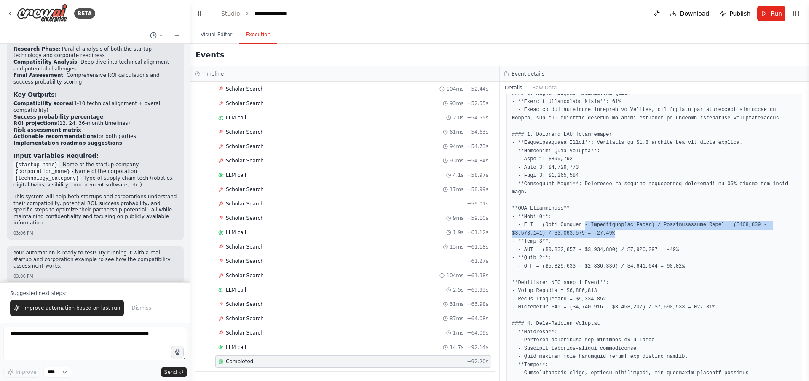
drag, startPoint x: 585, startPoint y: 236, endPoint x: 654, endPoint y: 238, distance: 69.6
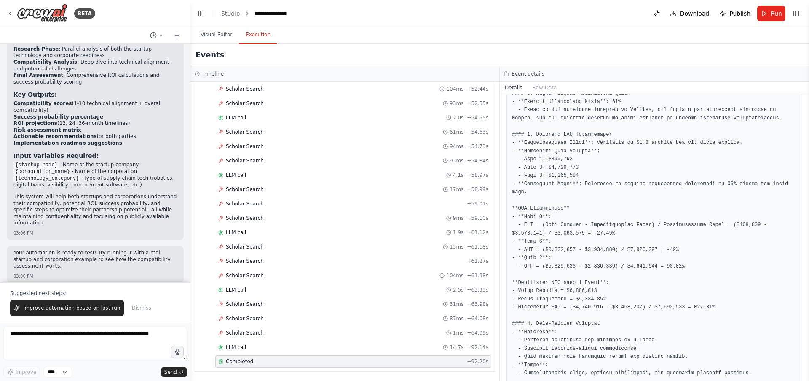
drag, startPoint x: 616, startPoint y: 239, endPoint x: 556, endPoint y: 231, distance: 60.7
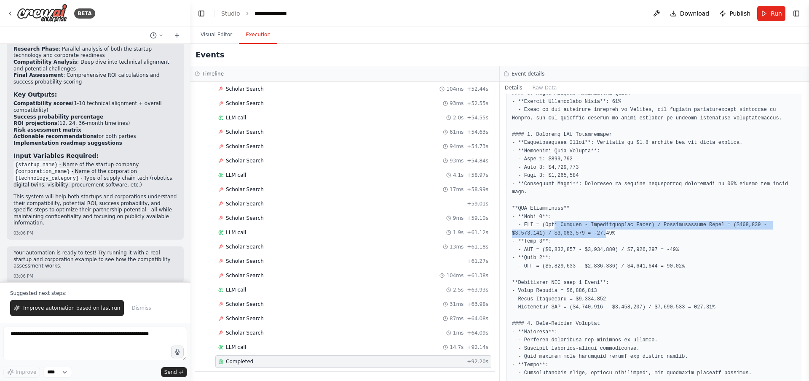
drag, startPoint x: 556, startPoint y: 233, endPoint x: 614, endPoint y: 241, distance: 59.1
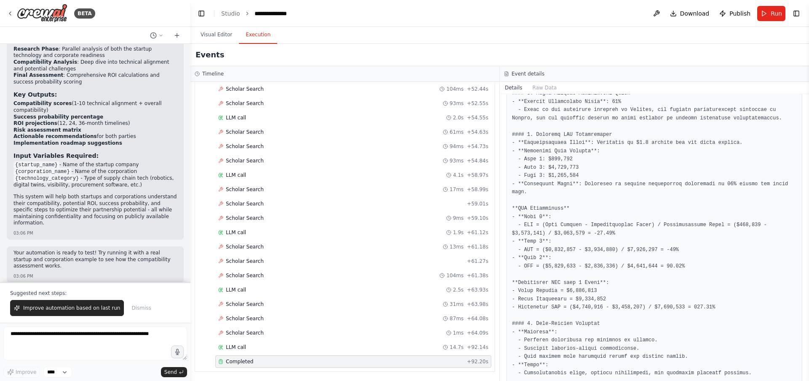
drag, startPoint x: 554, startPoint y: 254, endPoint x: 589, endPoint y: 272, distance: 39.0
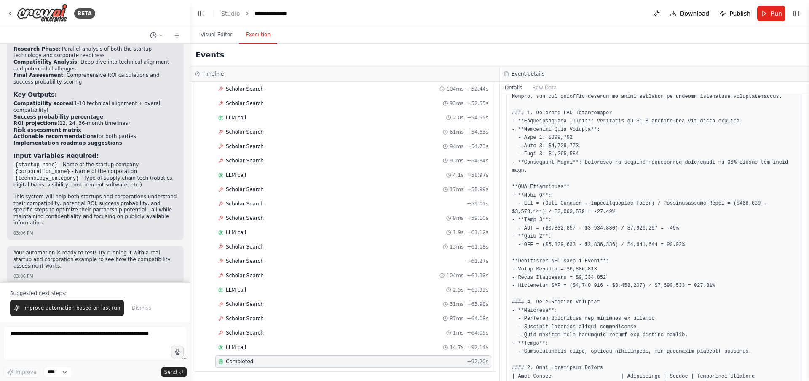
scroll to position [206, 0]
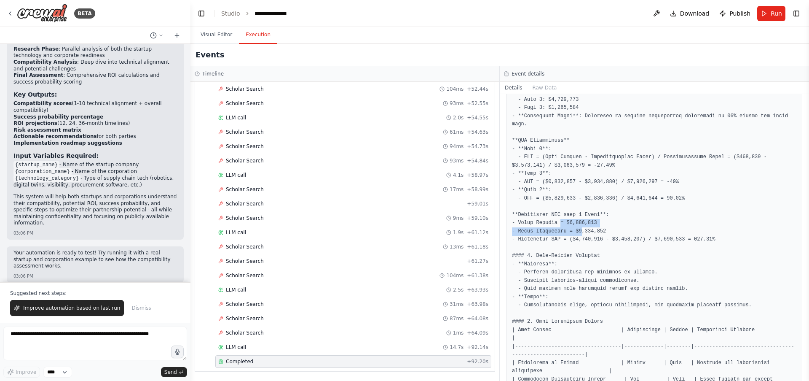
drag, startPoint x: 578, startPoint y: 234, endPoint x: 599, endPoint y: 243, distance: 22.5
click at [593, 239] on pre at bounding box center [654, 350] width 285 height 690
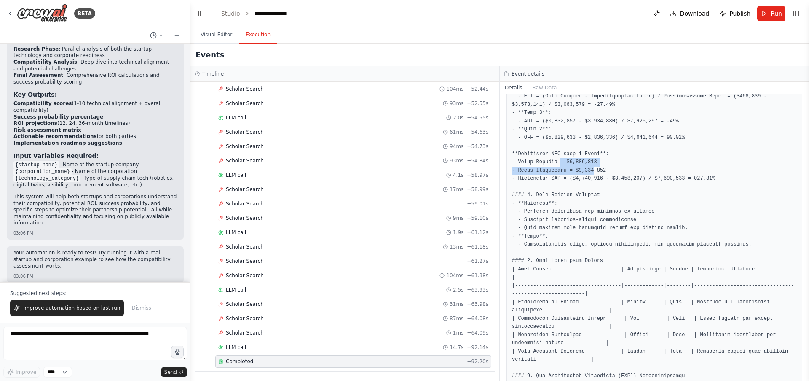
scroll to position [268, 0]
drag, startPoint x: 546, startPoint y: 219, endPoint x: 599, endPoint y: 232, distance: 55.2
click at [599, 232] on pre at bounding box center [654, 288] width 285 height 690
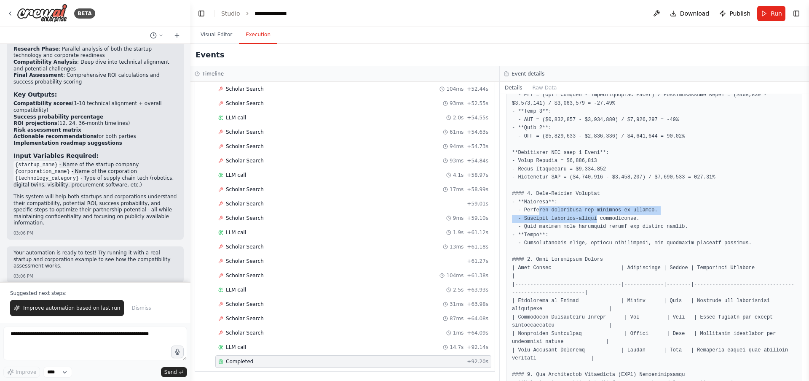
drag, startPoint x: 597, startPoint y: 222, endPoint x: 536, endPoint y: 218, distance: 60.9
click at [536, 218] on pre at bounding box center [654, 288] width 285 height 690
click at [581, 221] on pre at bounding box center [654, 288] width 285 height 690
drag, startPoint x: 589, startPoint y: 220, endPoint x: 703, endPoint y: 234, distance: 115.0
click at [702, 233] on pre at bounding box center [654, 288] width 285 height 690
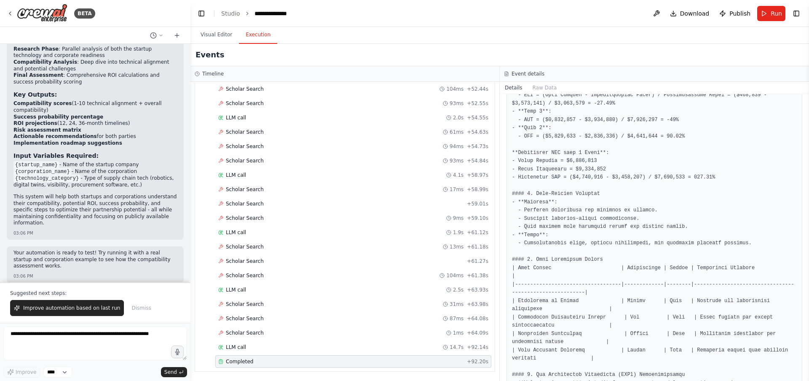
drag, startPoint x: 666, startPoint y: 232, endPoint x: 645, endPoint y: 232, distance: 21.1
click at [665, 232] on pre at bounding box center [654, 288] width 285 height 690
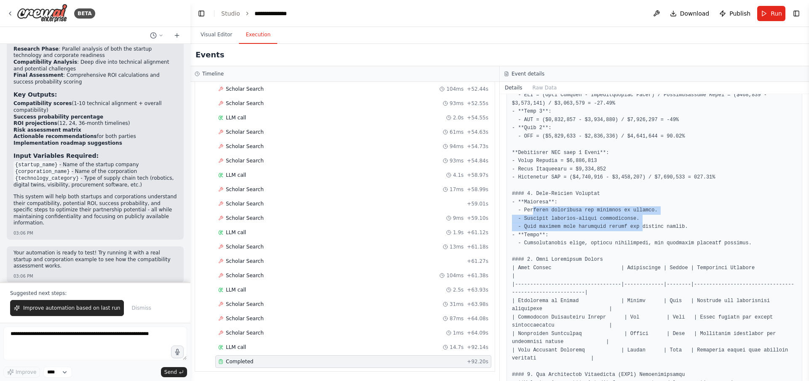
drag, startPoint x: 640, startPoint y: 231, endPoint x: 534, endPoint y: 222, distance: 105.8
click at [534, 222] on pre at bounding box center [654, 288] width 285 height 690
click at [537, 219] on pre at bounding box center [654, 288] width 285 height 690
drag, startPoint x: 525, startPoint y: 218, endPoint x: 643, endPoint y: 217, distance: 118.0
click at [643, 217] on pre at bounding box center [654, 288] width 285 height 690
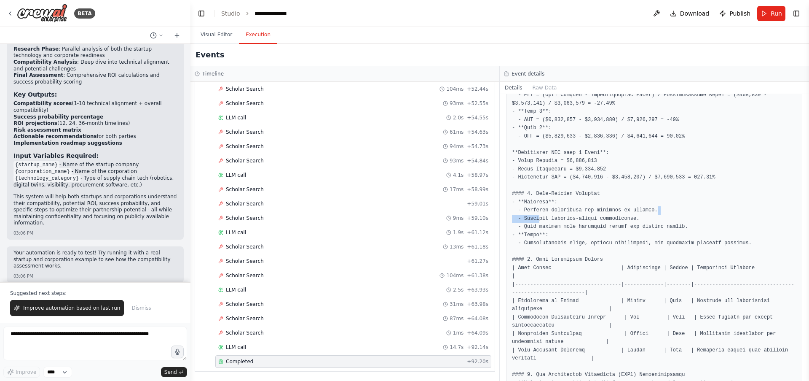
drag, startPoint x: 541, startPoint y: 228, endPoint x: 719, endPoint y: 220, distance: 178.4
click at [719, 220] on pre at bounding box center [654, 288] width 285 height 690
drag, startPoint x: 668, startPoint y: 222, endPoint x: 654, endPoint y: 225, distance: 13.7
click at [654, 225] on pre at bounding box center [654, 288] width 285 height 690
drag, startPoint x: 618, startPoint y: 227, endPoint x: 520, endPoint y: 225, distance: 97.4
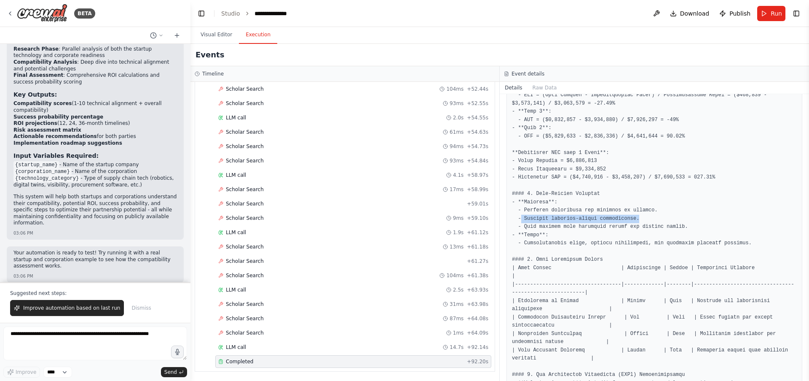
click at [520, 225] on pre at bounding box center [654, 288] width 285 height 690
drag, startPoint x: 524, startPoint y: 236, endPoint x: 696, endPoint y: 234, distance: 172.4
click at [696, 234] on pre at bounding box center [654, 288] width 285 height 690
drag, startPoint x: 620, startPoint y: 239, endPoint x: 603, endPoint y: 243, distance: 17.3
click at [619, 239] on pre at bounding box center [654, 288] width 285 height 690
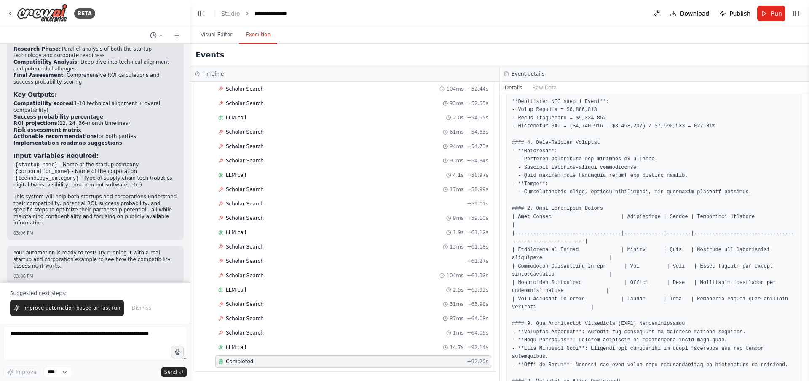
scroll to position [320, 0]
drag, startPoint x: 518, startPoint y: 198, endPoint x: 785, endPoint y: 200, distance: 267.2
click at [787, 199] on pre at bounding box center [654, 236] width 285 height 690
click at [755, 198] on pre at bounding box center [654, 236] width 285 height 690
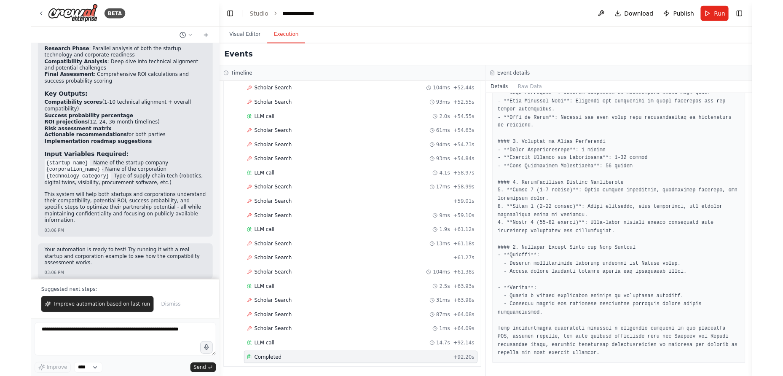
scroll to position [589, 0]
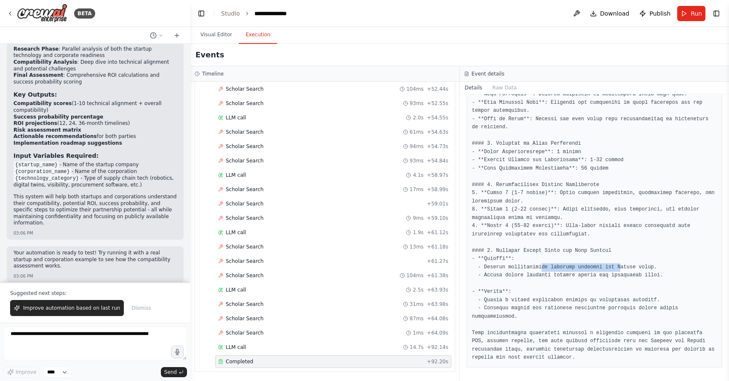
drag, startPoint x: 543, startPoint y: 266, endPoint x: 623, endPoint y: 265, distance: 79.6
click at [623, 266] on pre at bounding box center [594, -1] width 245 height 723
click at [623, 265] on pre at bounding box center [594, -1] width 245 height 723
drag, startPoint x: 656, startPoint y: 265, endPoint x: 507, endPoint y: 271, distance: 148.8
click at [507, 271] on pre at bounding box center [594, -1] width 245 height 723
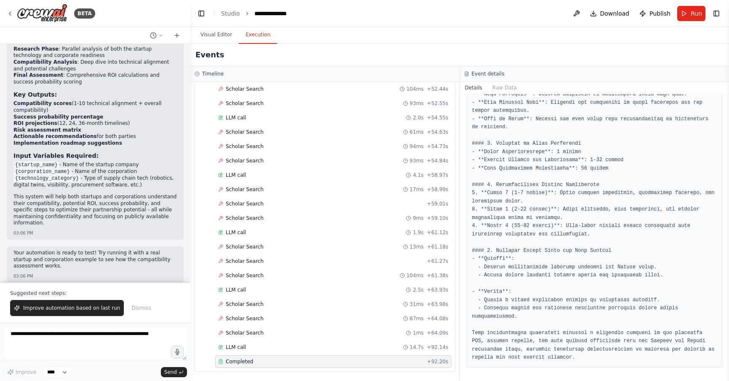
click at [504, 272] on pre at bounding box center [594, -1] width 245 height 723
click at [504, 273] on pre at bounding box center [594, -1] width 245 height 723
click at [528, 300] on pre at bounding box center [594, -1] width 245 height 723
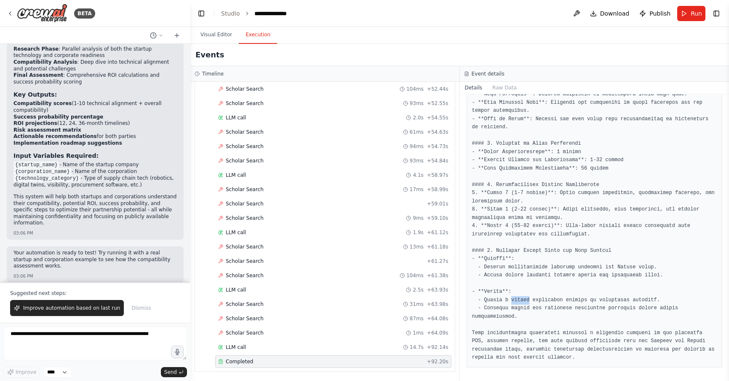
click at [528, 300] on pre at bounding box center [594, -1] width 245 height 723
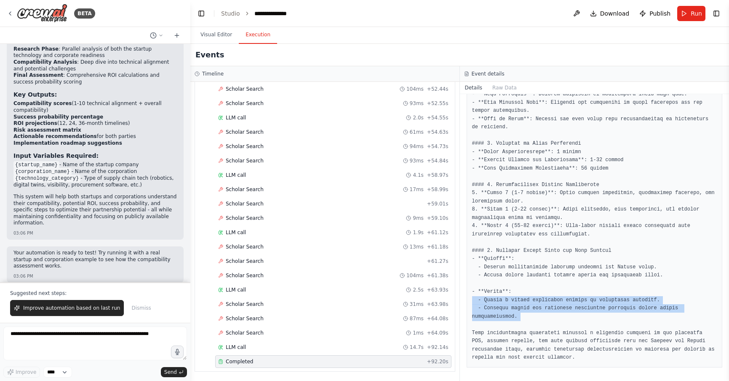
drag, startPoint x: 528, startPoint y: 300, endPoint x: 525, endPoint y: 305, distance: 5.5
click at [525, 305] on pre at bounding box center [594, -1] width 245 height 723
click at [525, 304] on pre at bounding box center [594, -1] width 245 height 723
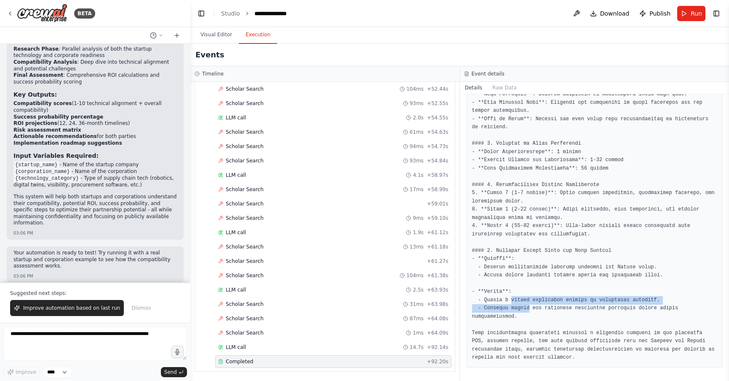
click at [524, 305] on pre at bounding box center [594, -1] width 245 height 723
click at [524, 306] on pre at bounding box center [594, -1] width 245 height 723
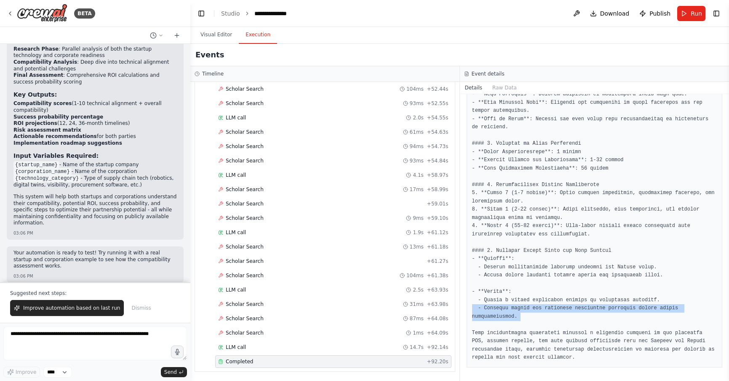
click at [524, 306] on pre at bounding box center [594, -1] width 245 height 723
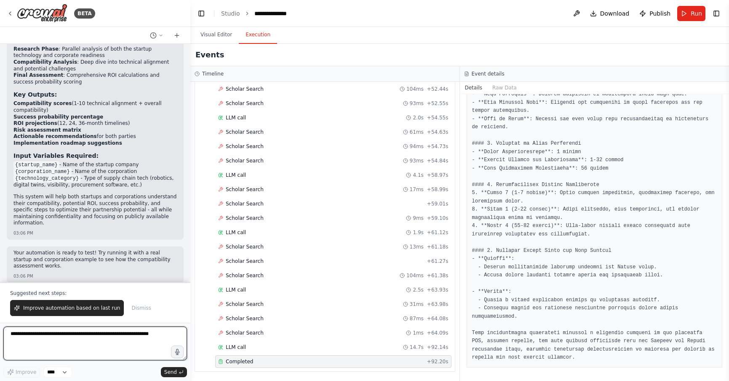
click at [113, 343] on textarea at bounding box center [95, 343] width 184 height 34
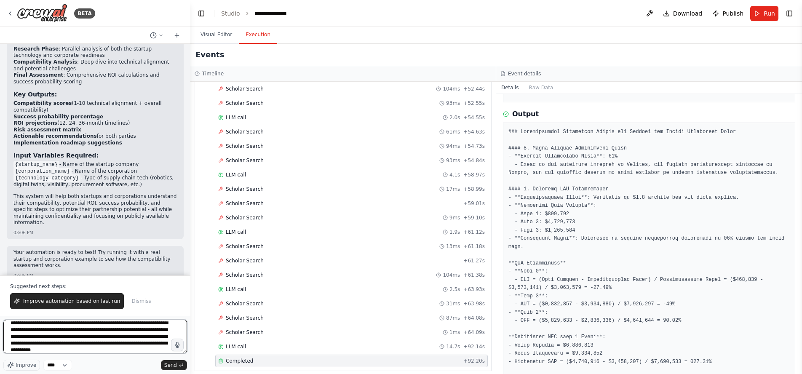
scroll to position [11, 0]
type textarea "**********"
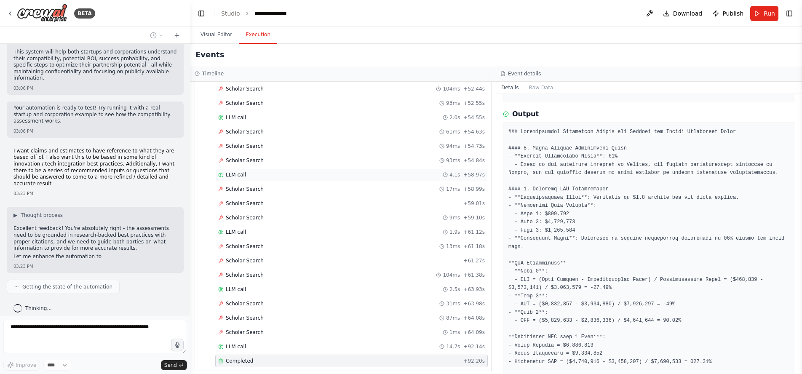
scroll to position [907, 0]
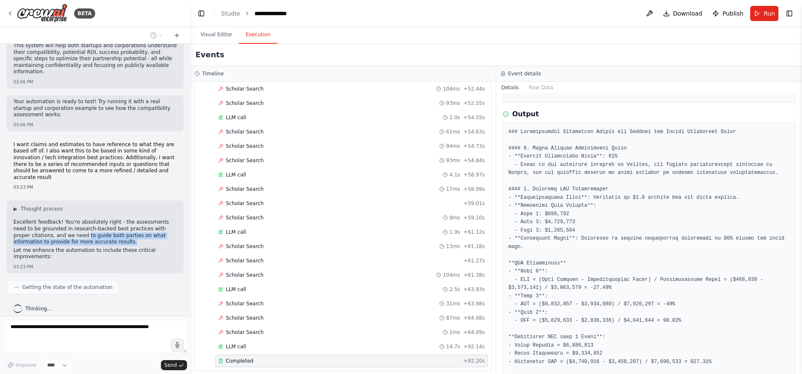
drag, startPoint x: 98, startPoint y: 230, endPoint x: 158, endPoint y: 238, distance: 60.7
click at [156, 237] on p "Excellent feedback! You're absolutely right - the assessments need to be ground…" at bounding box center [95, 232] width 164 height 26
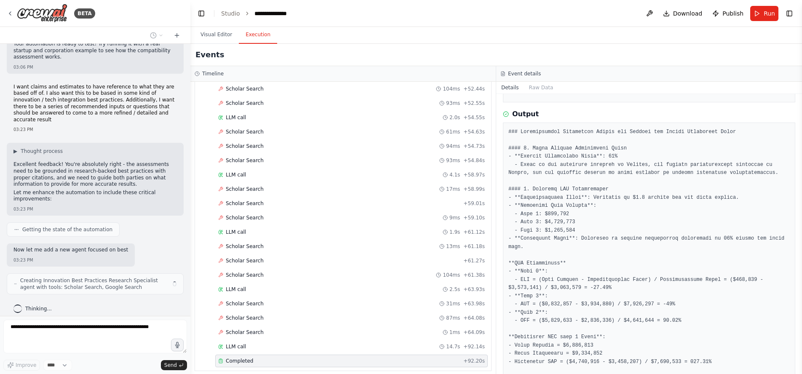
drag, startPoint x: 126, startPoint y: 232, endPoint x: 121, endPoint y: 230, distance: 5.3
click at [125, 232] on div "I want to build product that helps to determine the success rate or provides a …" at bounding box center [95, 180] width 190 height 272
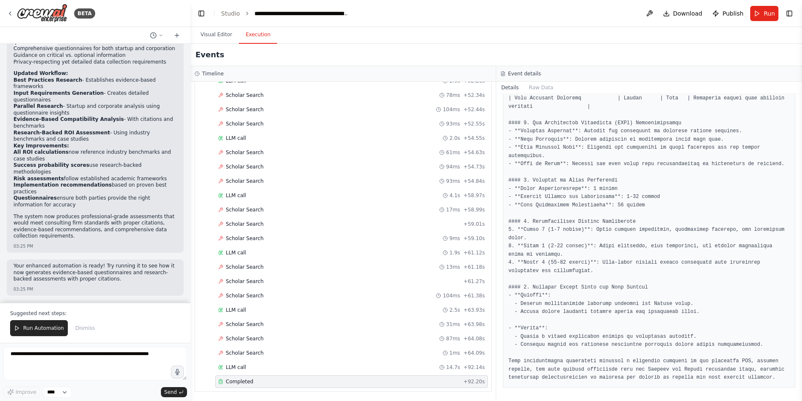
scroll to position [544, 0]
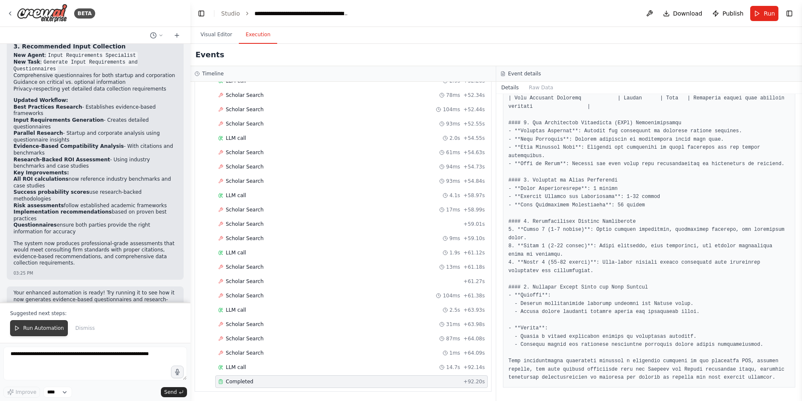
click at [35, 325] on span "Run Automation" at bounding box center [43, 328] width 41 height 7
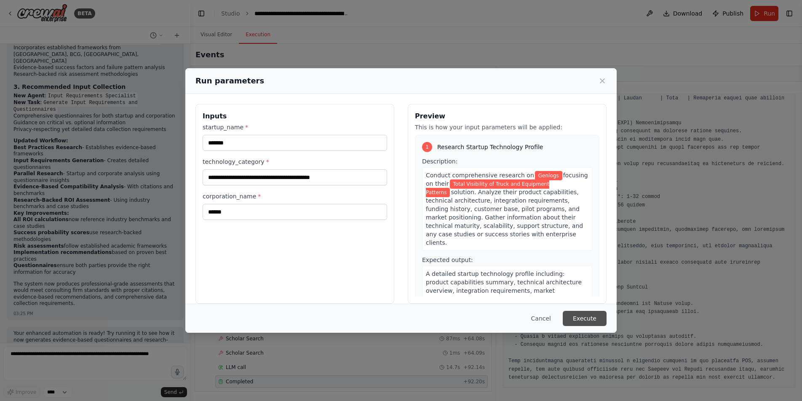
click at [582, 321] on button "Execute" at bounding box center [585, 318] width 44 height 15
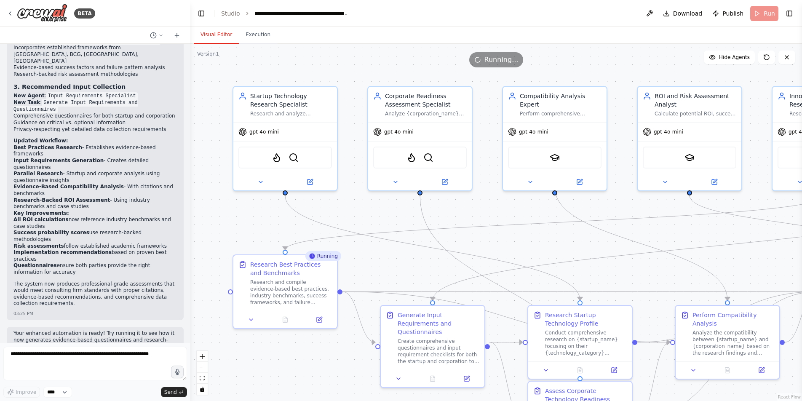
click at [222, 35] on button "Visual Editor" at bounding box center [216, 35] width 45 height 18
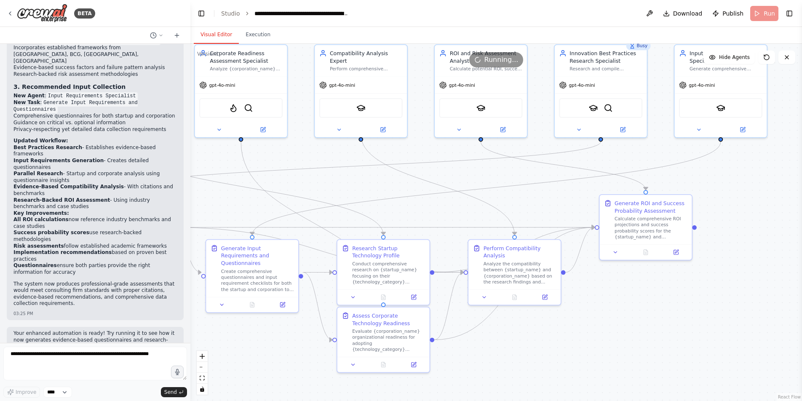
drag, startPoint x: 667, startPoint y: 275, endPoint x: 583, endPoint y: 286, distance: 84.6
click at [584, 286] on div ".deletable-edge-delete-btn { width: 20px; height: 20px; border: 0px solid #ffff…" at bounding box center [496, 222] width 612 height 357
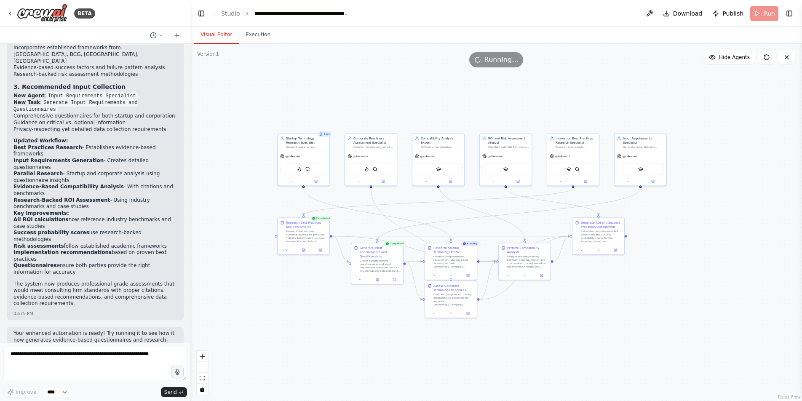
drag, startPoint x: 438, startPoint y: 347, endPoint x: 525, endPoint y: 347, distance: 86.8
click at [525, 347] on div ".deletable-edge-delete-btn { width: 20px; height: 20px; border: 0px solid #ffff…" at bounding box center [496, 222] width 612 height 357
click at [252, 37] on button "Execution" at bounding box center [258, 35] width 38 height 18
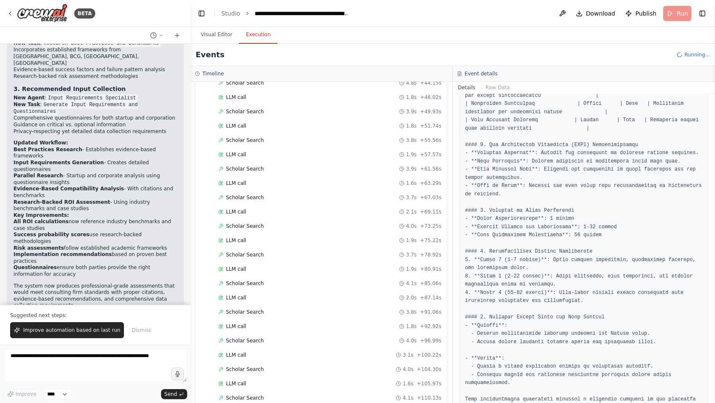
scroll to position [1810, 0]
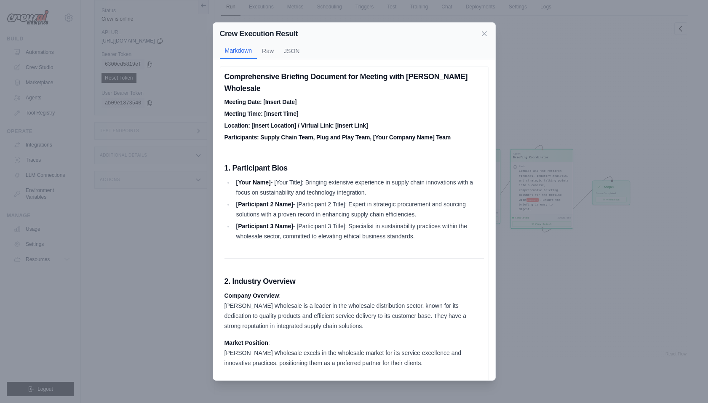
scroll to position [944, 0]
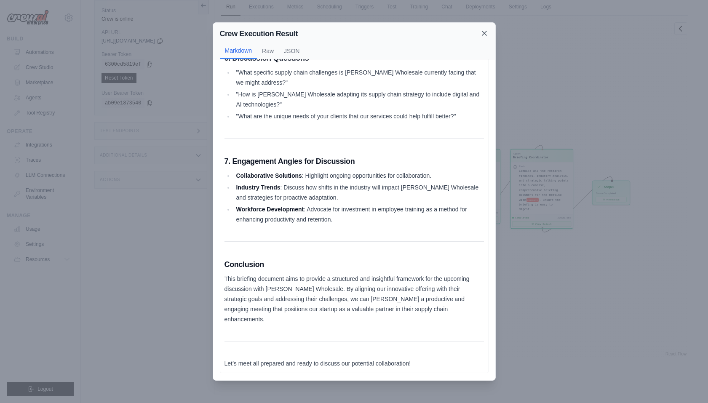
click at [482, 35] on icon at bounding box center [484, 33] width 8 height 8
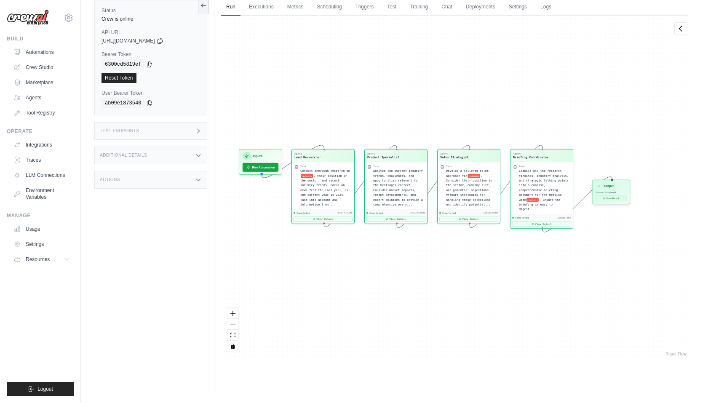
click at [605, 199] on icon at bounding box center [604, 198] width 3 height 3
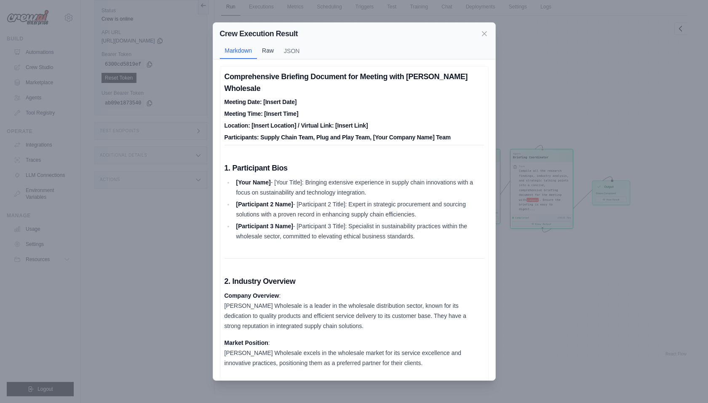
click at [264, 53] on button "Raw" at bounding box center [268, 51] width 22 height 16
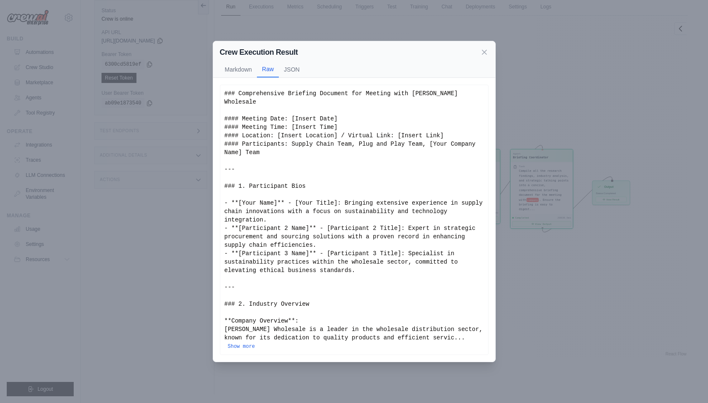
click at [293, 68] on div "Crew Execution Result Markdown Raw JSON" at bounding box center [354, 59] width 282 height 37
click at [295, 77] on button "JSON" at bounding box center [292, 69] width 26 height 16
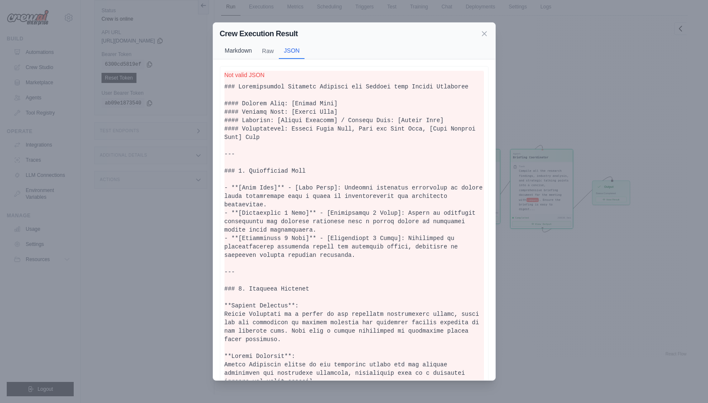
click at [235, 51] on button "Markdown" at bounding box center [239, 51] width 38 height 16
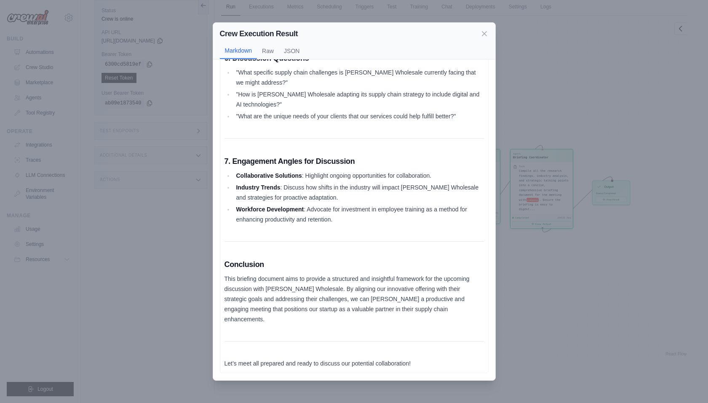
scroll to position [948, 0]
click at [564, 203] on div "Crew Execution Result Markdown Raw JSON Comprehensive Briefing Document for Mee…" at bounding box center [354, 201] width 708 height 403
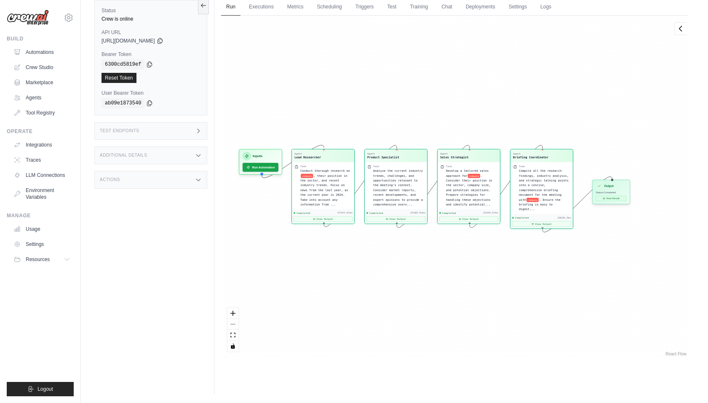
click at [611, 199] on button "View Result" at bounding box center [611, 198] width 31 height 5
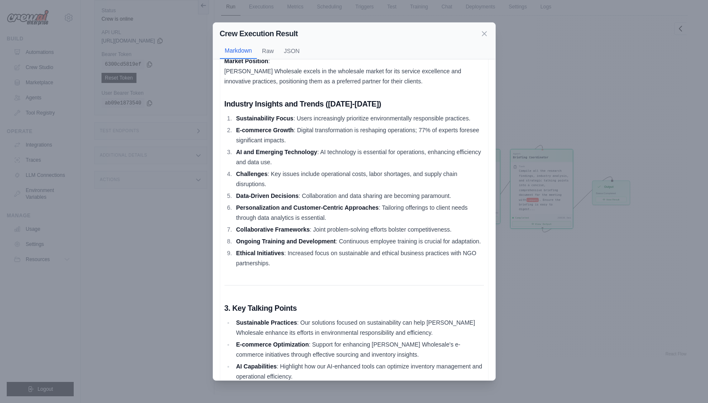
scroll to position [282, 0]
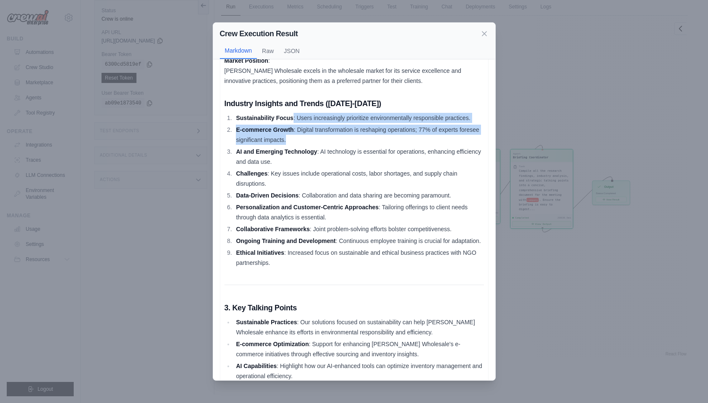
drag, startPoint x: 296, startPoint y: 108, endPoint x: 311, endPoint y: 132, distance: 28.1
click at [312, 131] on ol "Sustainability Focus : Users increasingly prioritize environmentally responsibl…" at bounding box center [355, 190] width 260 height 155
click at [311, 132] on li "E-commerce Growth : Digital transformation is reshaping operations; 77% of expe…" at bounding box center [359, 135] width 250 height 20
drag, startPoint x: 346, startPoint y: 134, endPoint x: 224, endPoint y: 107, distance: 124.3
click at [225, 113] on ol "Sustainability Focus : Users increasingly prioritize environmentally responsibl…" at bounding box center [355, 190] width 260 height 155
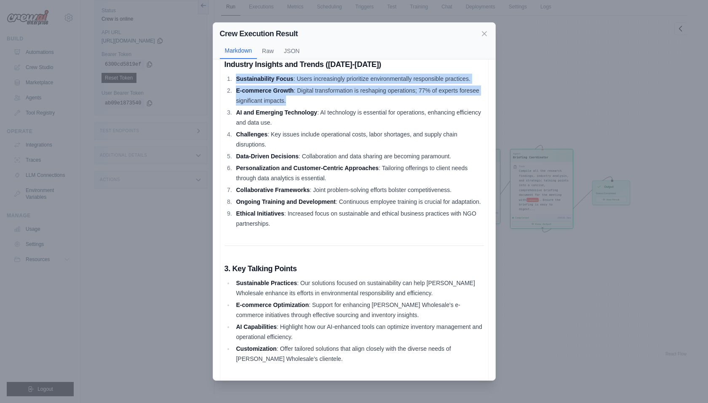
scroll to position [288, 0]
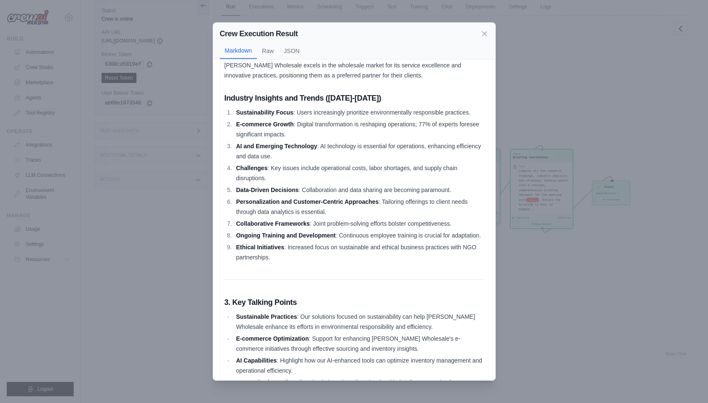
drag, startPoint x: 298, startPoint y: 230, endPoint x: 305, endPoint y: 233, distance: 7.5
click at [299, 231] on li "Ongoing Training and Development : Continuous employee training is crucial for …" at bounding box center [359, 236] width 250 height 10
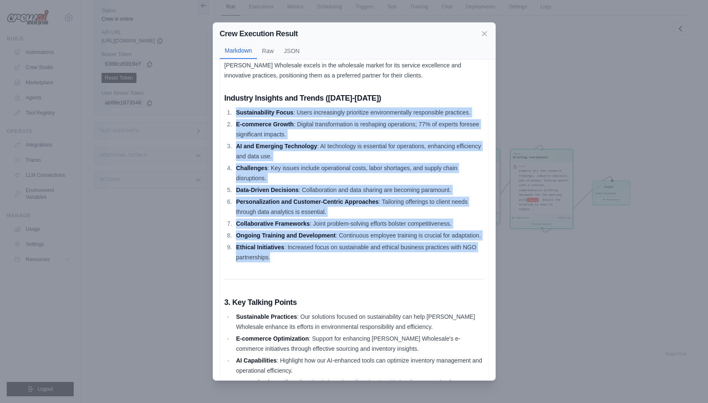
drag, startPoint x: 274, startPoint y: 239, endPoint x: 218, endPoint y: 98, distance: 151.9
click at [218, 98] on div "Comprehensive Briefing Document for Meeting with Pratts Wholesale Meeting Date:…" at bounding box center [354, 219] width 282 height 321
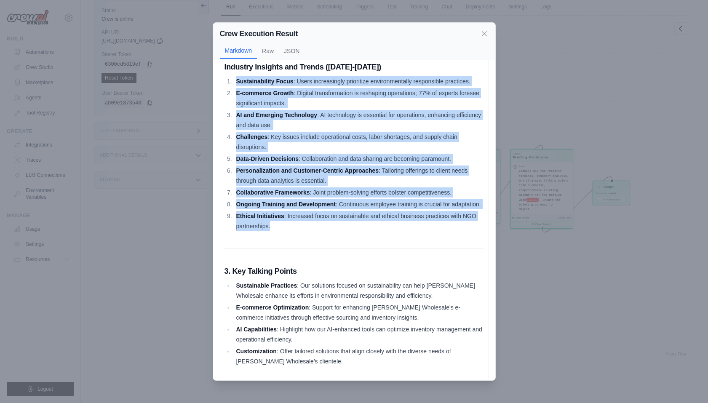
scroll to position [322, 0]
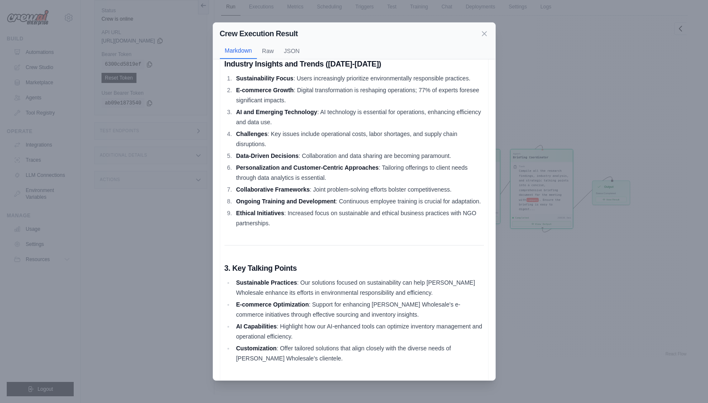
drag, startPoint x: 259, startPoint y: 93, endPoint x: 312, endPoint y: 112, distance: 56.6
click at [307, 108] on ol "Sustainability Focus : Users increasingly prioritize environmentally responsibl…" at bounding box center [355, 150] width 260 height 155
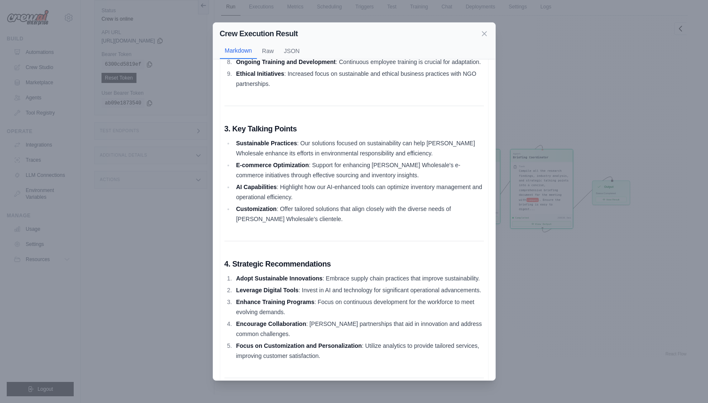
scroll to position [485, 0]
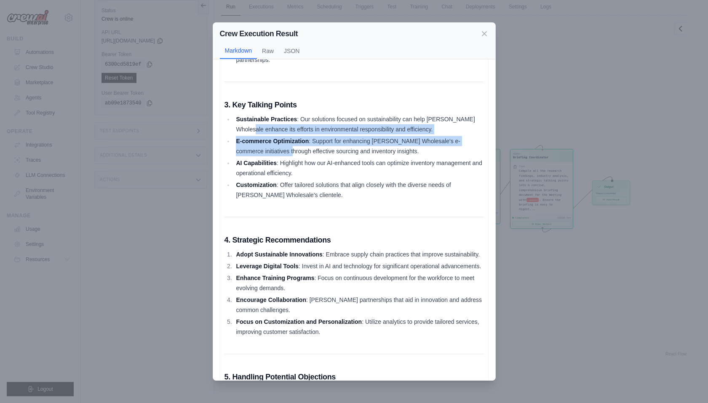
drag, startPoint x: 263, startPoint y: 134, endPoint x: 311, endPoint y: 167, distance: 58.8
click at [309, 165] on ul "Sustainable Practices : Our solutions focused on sustainability can help Pratts…" at bounding box center [355, 157] width 260 height 86
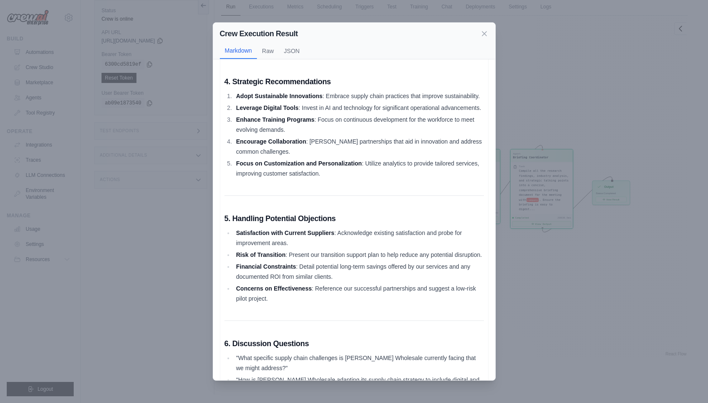
scroll to position [651, 0]
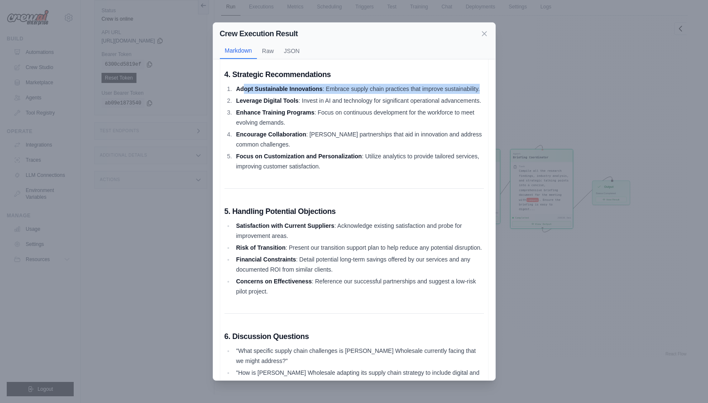
drag, startPoint x: 258, startPoint y: 88, endPoint x: 347, endPoint y: 113, distance: 92.0
click at [338, 105] on ol "Adopt Sustainable Innovations : Embrace supply chain practices that improve sus…" at bounding box center [355, 128] width 260 height 88
click at [334, 126] on ol "Adopt Sustainable Innovations : Embrace supply chain practices that improve sus…" at bounding box center [355, 128] width 260 height 88
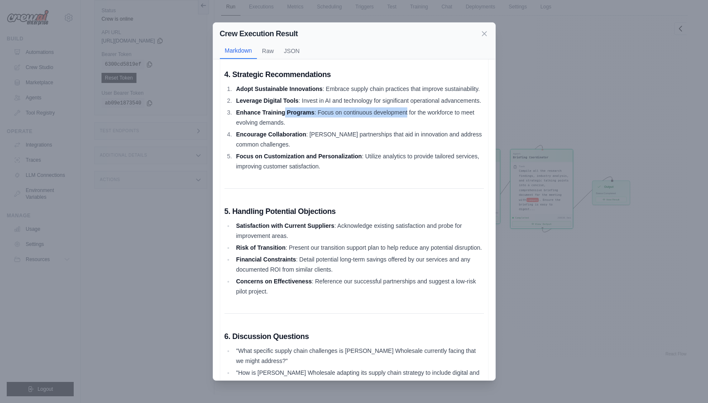
drag, startPoint x: 407, startPoint y: 130, endPoint x: 263, endPoint y: 125, distance: 143.4
click at [273, 126] on li "Enhance Training Programs : Focus on continuous development for the workforce t…" at bounding box center [359, 117] width 250 height 20
click at [572, 298] on div "Crew Execution Result Markdown Raw JSON Comprehensive Briefing Document for Mee…" at bounding box center [354, 201] width 708 height 403
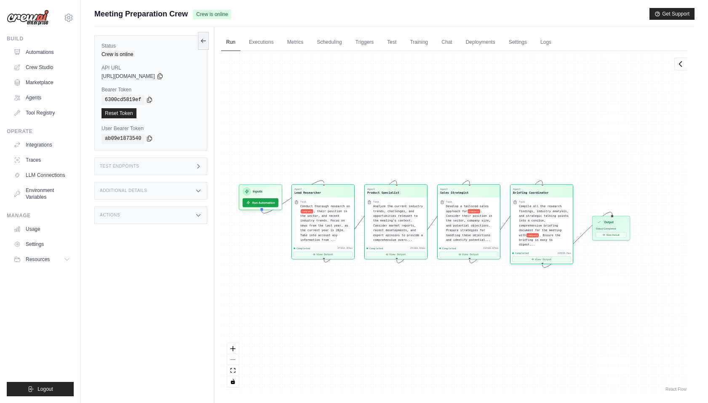
scroll to position [0, 0]
click at [514, 39] on link "Settings" at bounding box center [518, 43] width 28 height 18
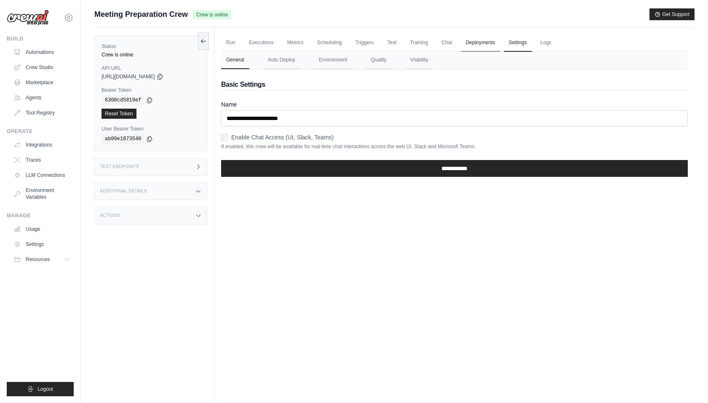
click at [477, 43] on link "Deployments" at bounding box center [481, 43] width 40 height 18
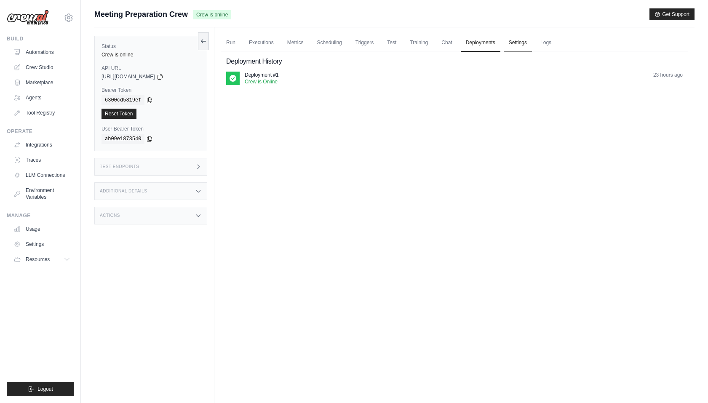
click at [514, 42] on link "Settings" at bounding box center [518, 43] width 28 height 18
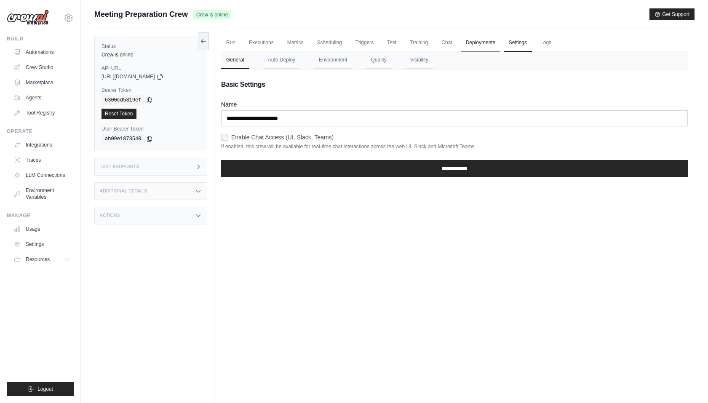
click at [476, 41] on link "Deployments" at bounding box center [481, 43] width 40 height 18
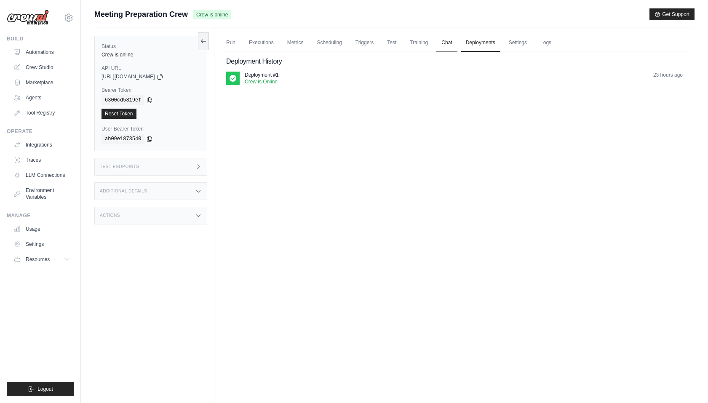
click at [438, 40] on link "Chat" at bounding box center [447, 43] width 21 height 18
click at [409, 40] on link "Training" at bounding box center [419, 43] width 28 height 18
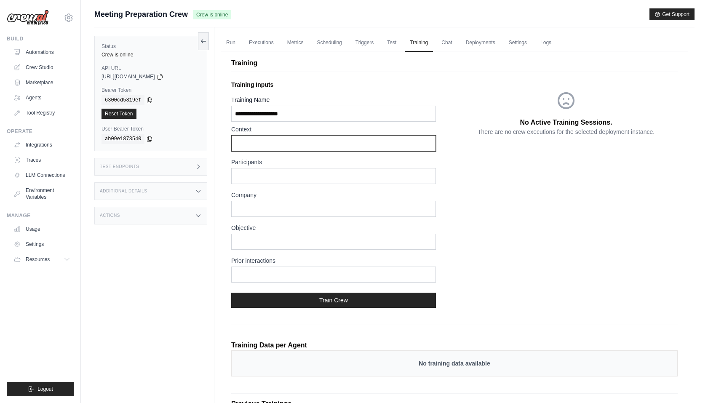
click at [289, 140] on input "text" at bounding box center [333, 143] width 205 height 16
click at [499, 159] on div "No Active Training Sessions. There are no crew executions for the selected depl…" at bounding box center [566, 196] width 223 height 238
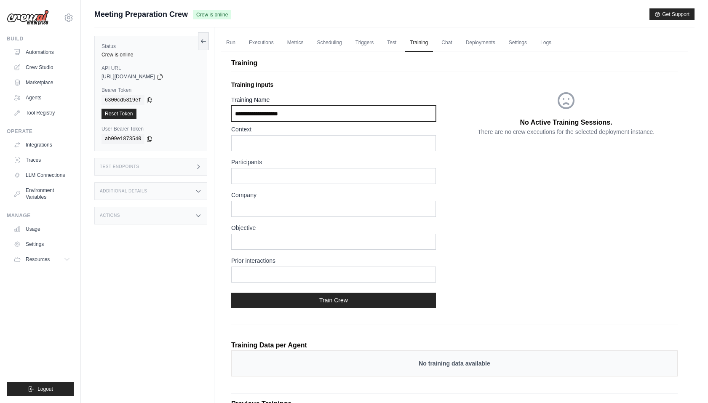
click at [303, 116] on input "Training Name" at bounding box center [333, 114] width 205 height 16
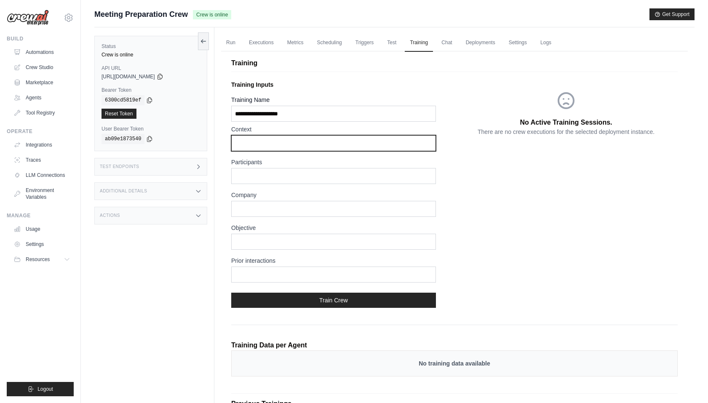
click at [285, 141] on input "text" at bounding box center [333, 143] width 205 height 16
click at [336, 37] on link "Scheduling" at bounding box center [329, 43] width 35 height 18
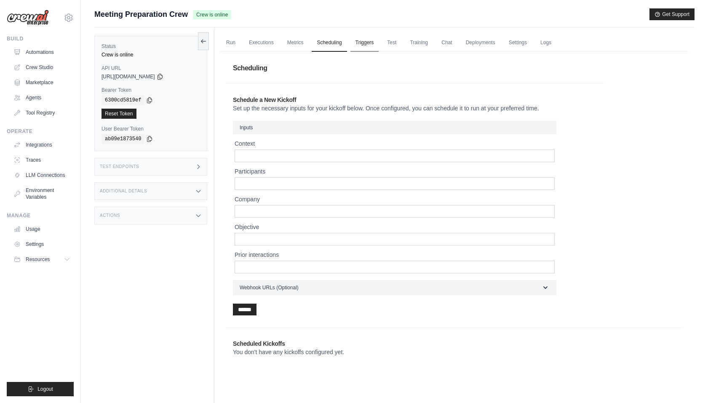
click at [355, 42] on link "Triggers" at bounding box center [365, 43] width 29 height 18
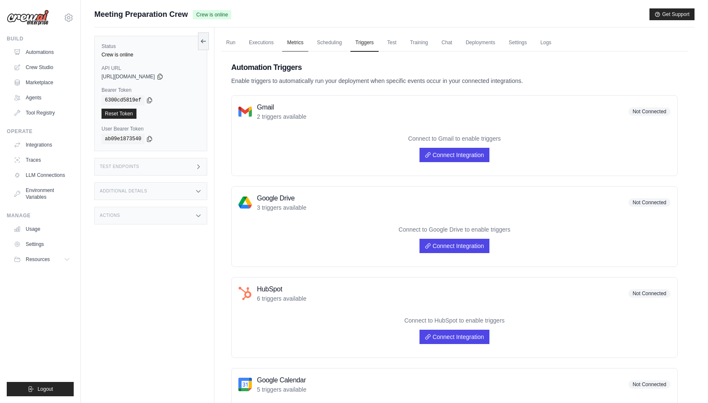
click at [291, 41] on link "Metrics" at bounding box center [295, 43] width 27 height 18
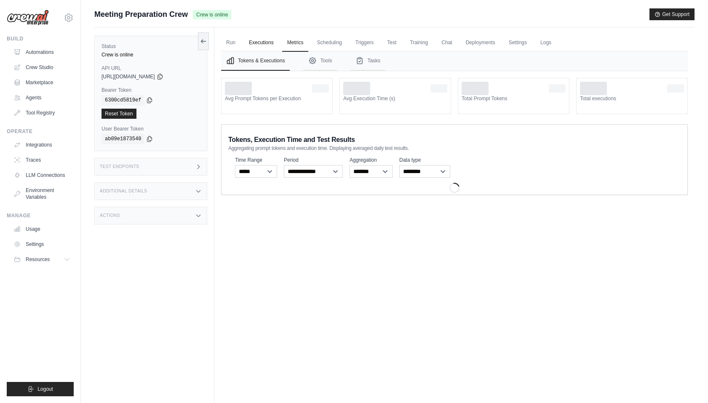
click at [265, 41] on link "Executions" at bounding box center [261, 43] width 35 height 18
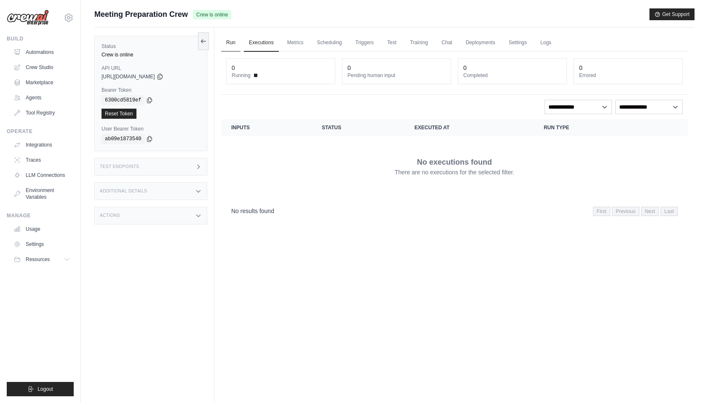
click at [228, 45] on link "Run" at bounding box center [230, 43] width 19 height 18
